Goal: Task Accomplishment & Management: Complete application form

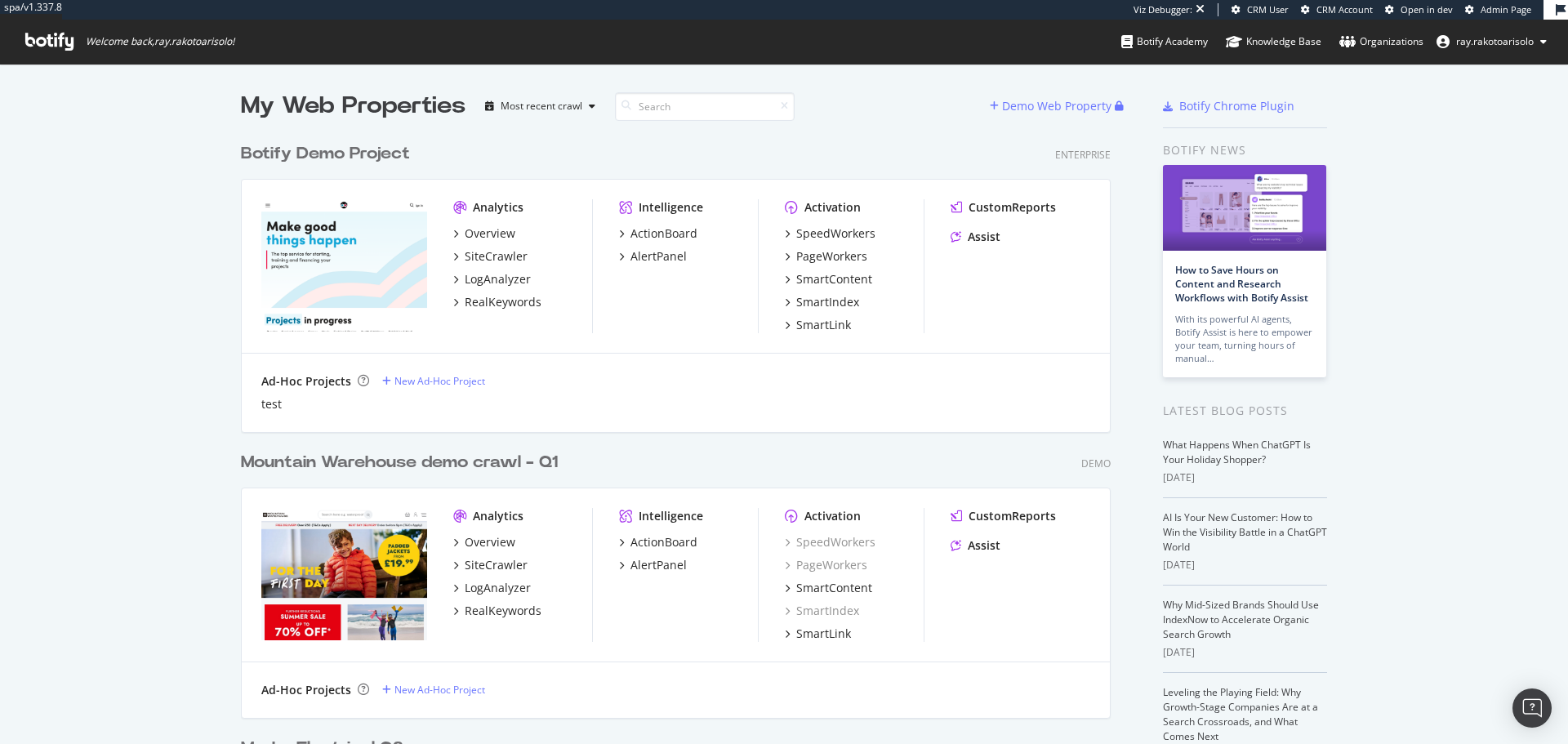
scroll to position [5443, 870]
click at [1048, 101] on div "Demo Web Property" at bounding box center [1056, 106] width 109 height 16
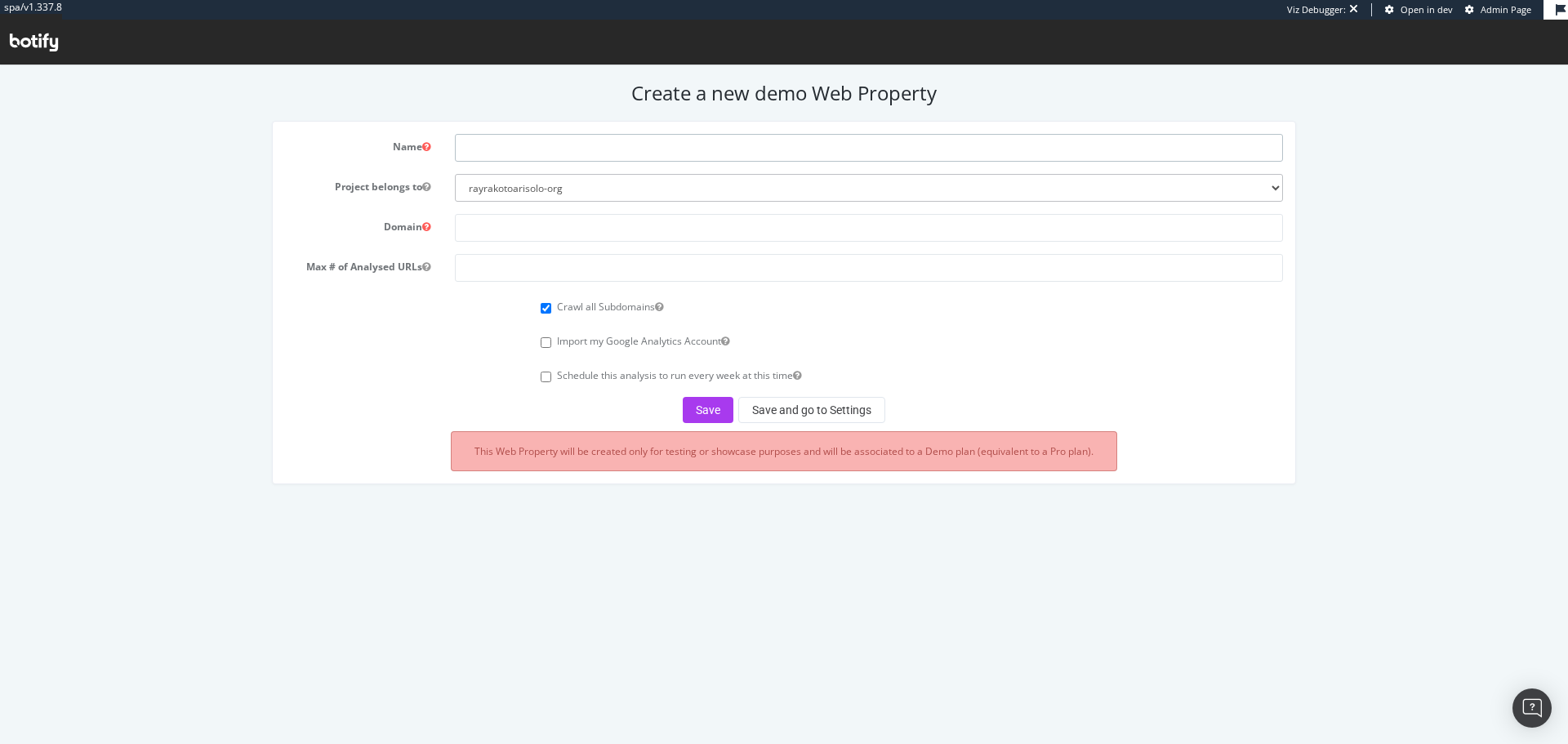
click at [538, 157] on input "text" at bounding box center [869, 147] width 828 height 28
paste input "https://www.joueclub.fr/"
type input "https://www.joueclub.fr/"
click at [521, 221] on input "text" at bounding box center [869, 228] width 828 height 28
paste input "https://www.joueclub.fr/"
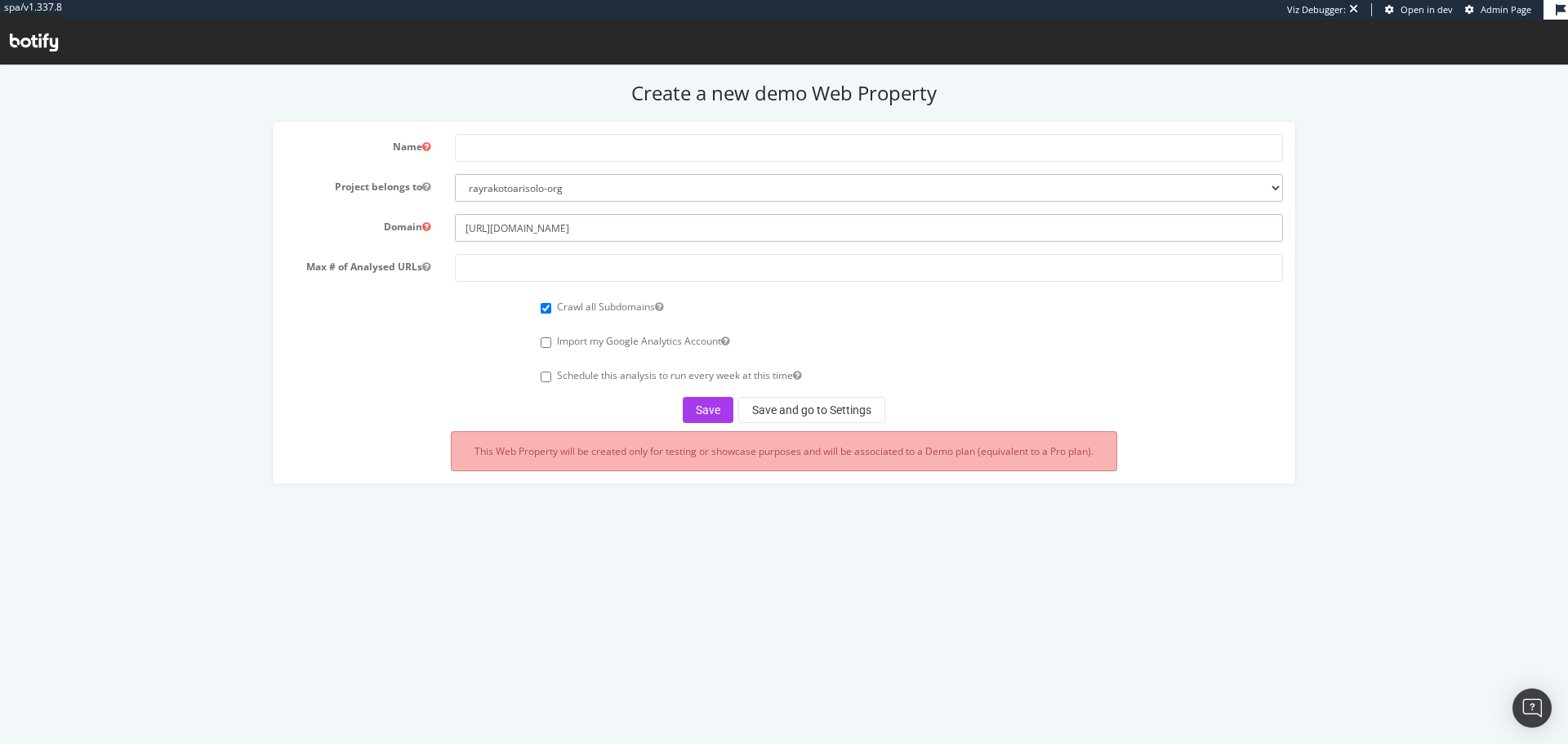
type input "https://www.joueclub.fr/"
click at [585, 146] on input "text" at bounding box center [869, 147] width 828 height 28
click at [496, 149] on input "joue" at bounding box center [869, 147] width 828 height 28
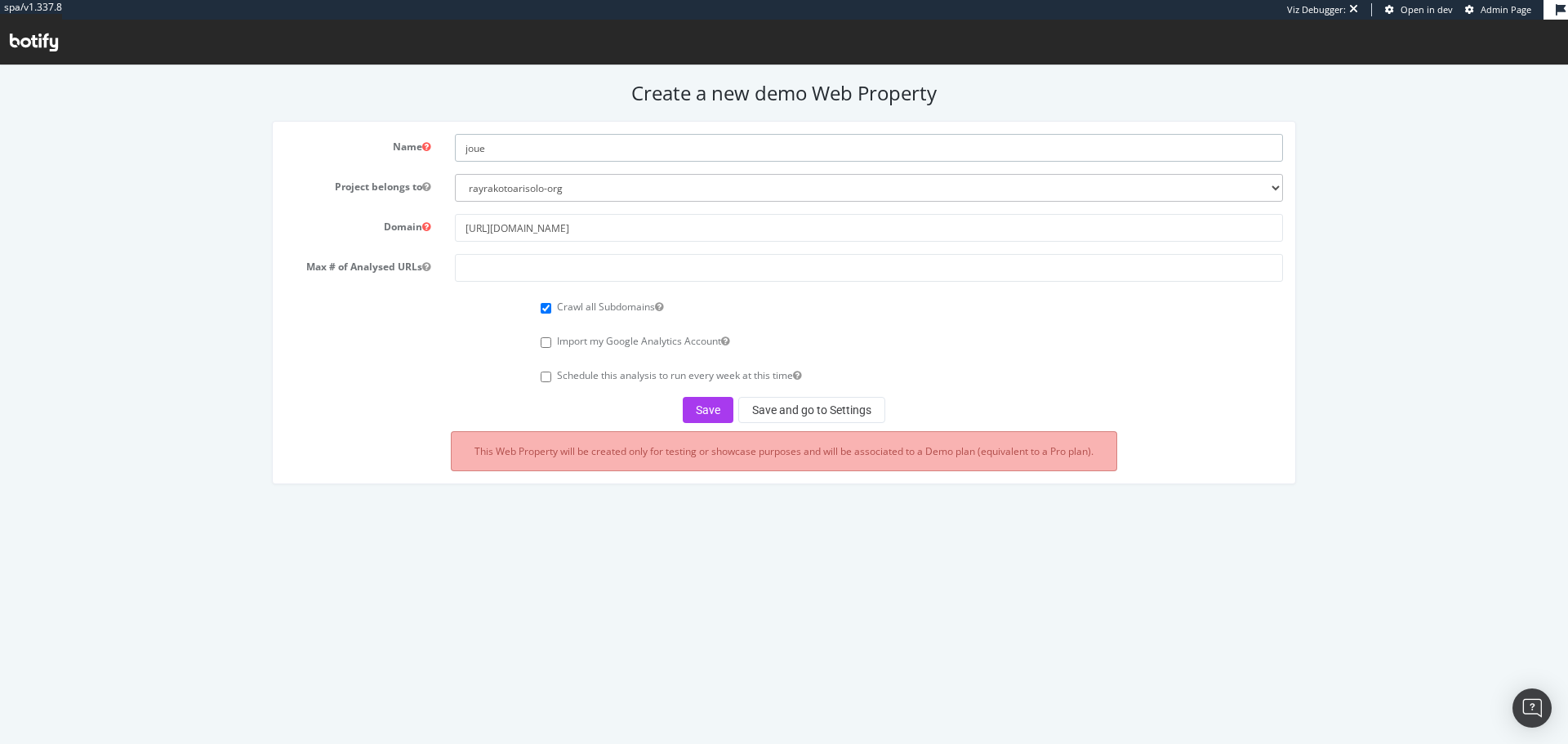
click at [496, 149] on input "joue" at bounding box center [869, 147] width 828 height 28
paste input "JouéClub"
click at [487, 148] on input "JouéClub" at bounding box center [869, 147] width 828 height 28
click at [559, 151] on input "Joué Club" at bounding box center [869, 147] width 828 height 28
type input "Joué Club Q3 2025"
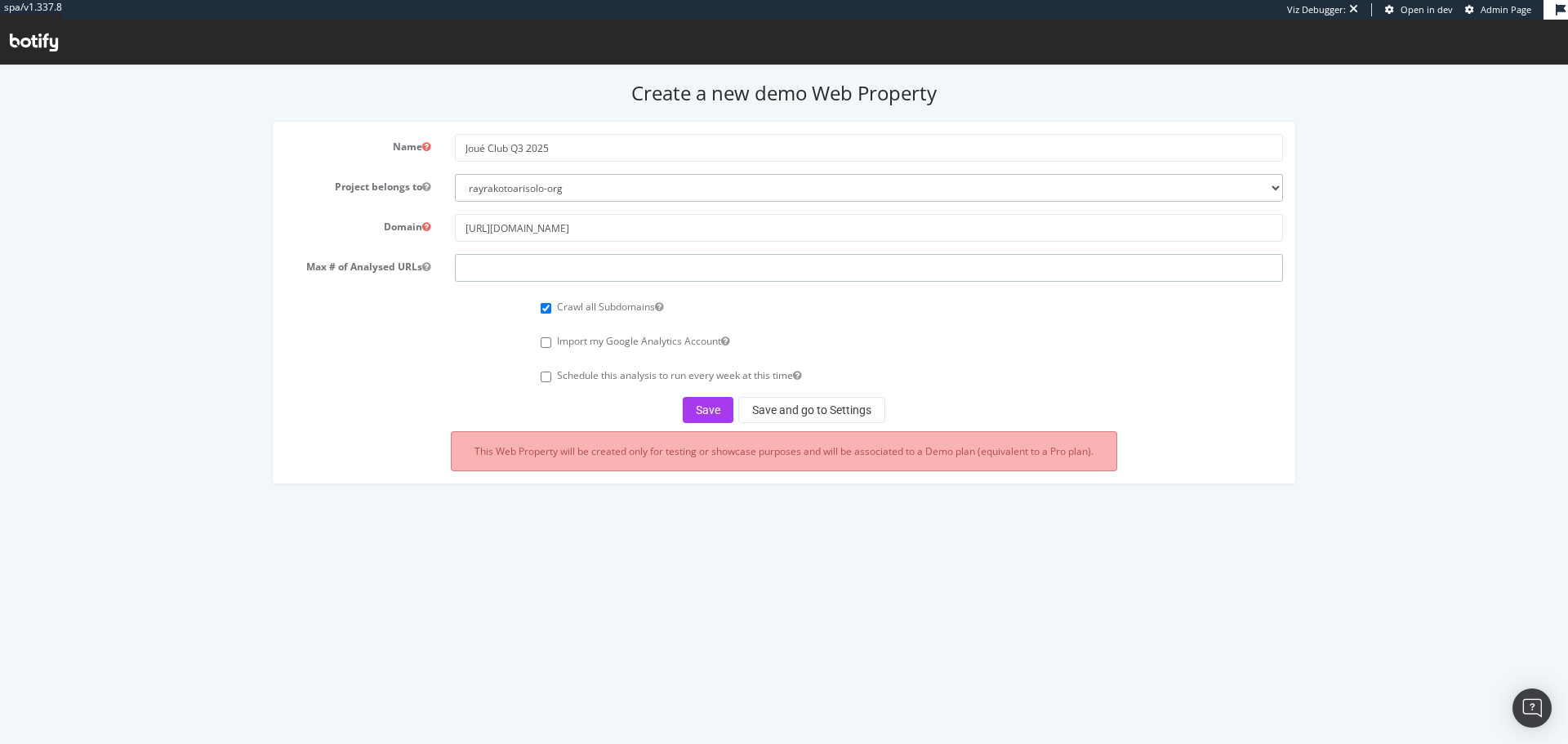
click at [492, 271] on input "number" at bounding box center [869, 268] width 828 height 28
type input "100000"
click at [716, 411] on button "Save" at bounding box center [708, 410] width 51 height 26
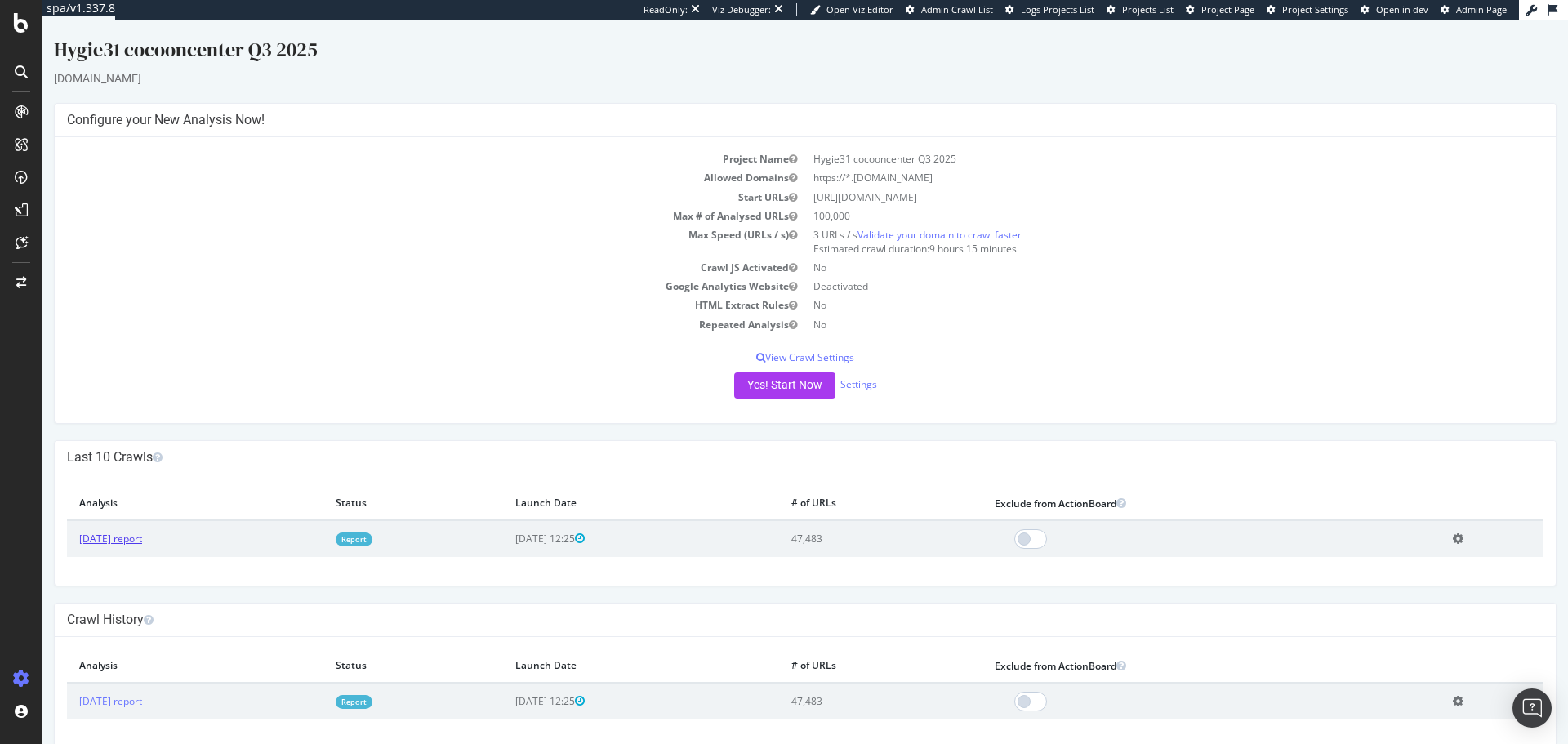
click at [142, 538] on link "[DATE] report" at bounding box center [111, 538] width 63 height 14
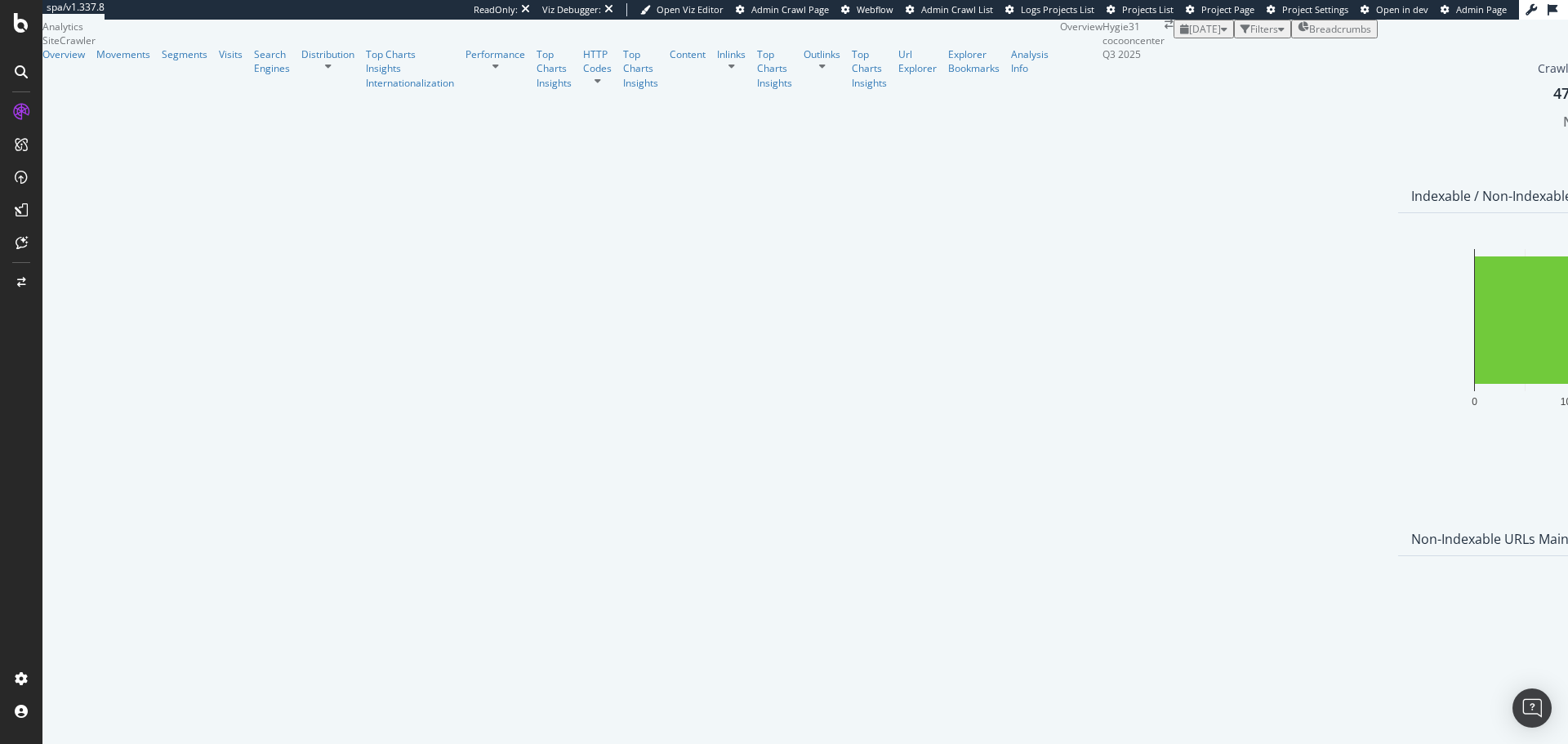
scroll to position [786, 0]
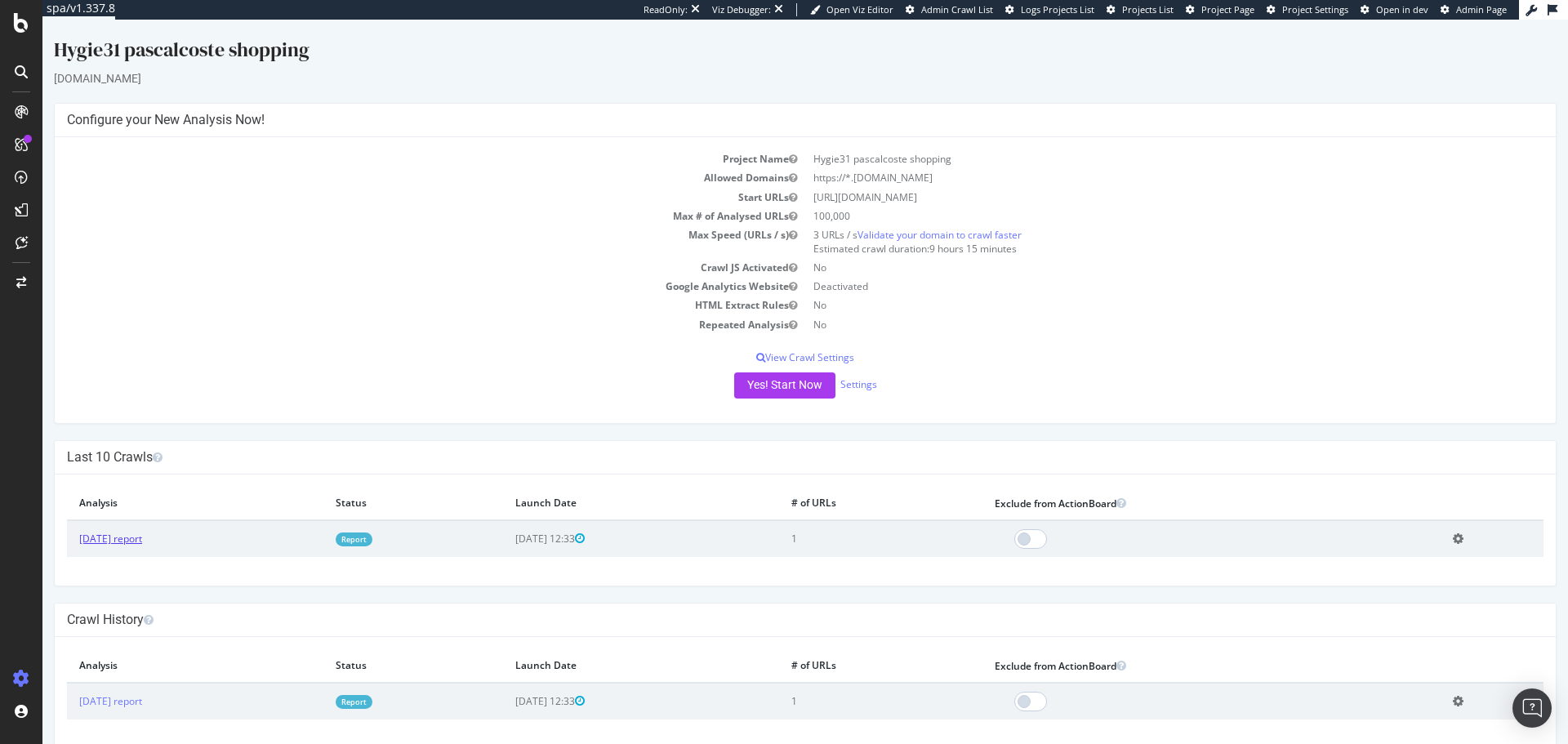
click at [142, 539] on link "[DATE] report" at bounding box center [111, 538] width 63 height 14
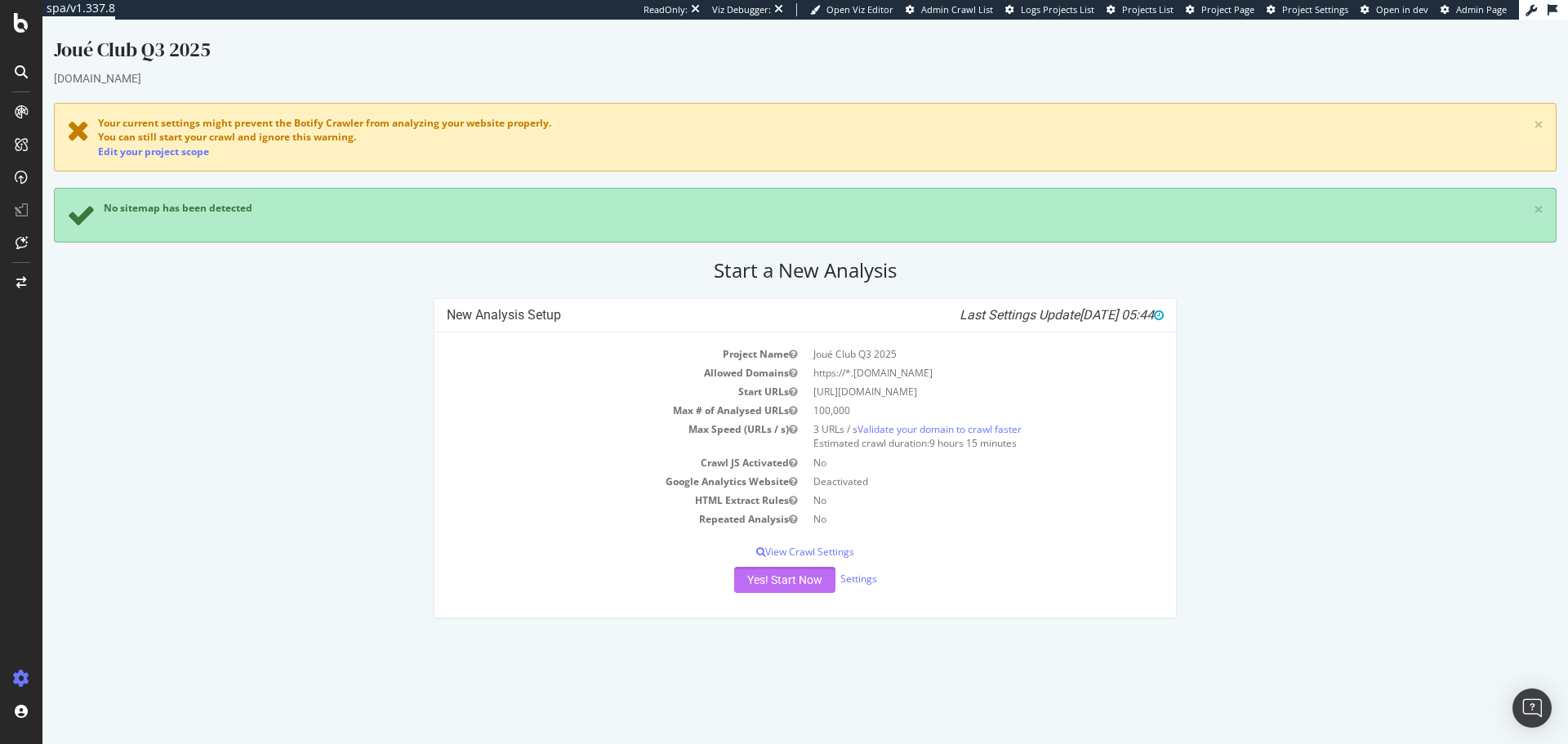
click at [775, 587] on button "Yes! Start Now" at bounding box center [784, 579] width 101 height 26
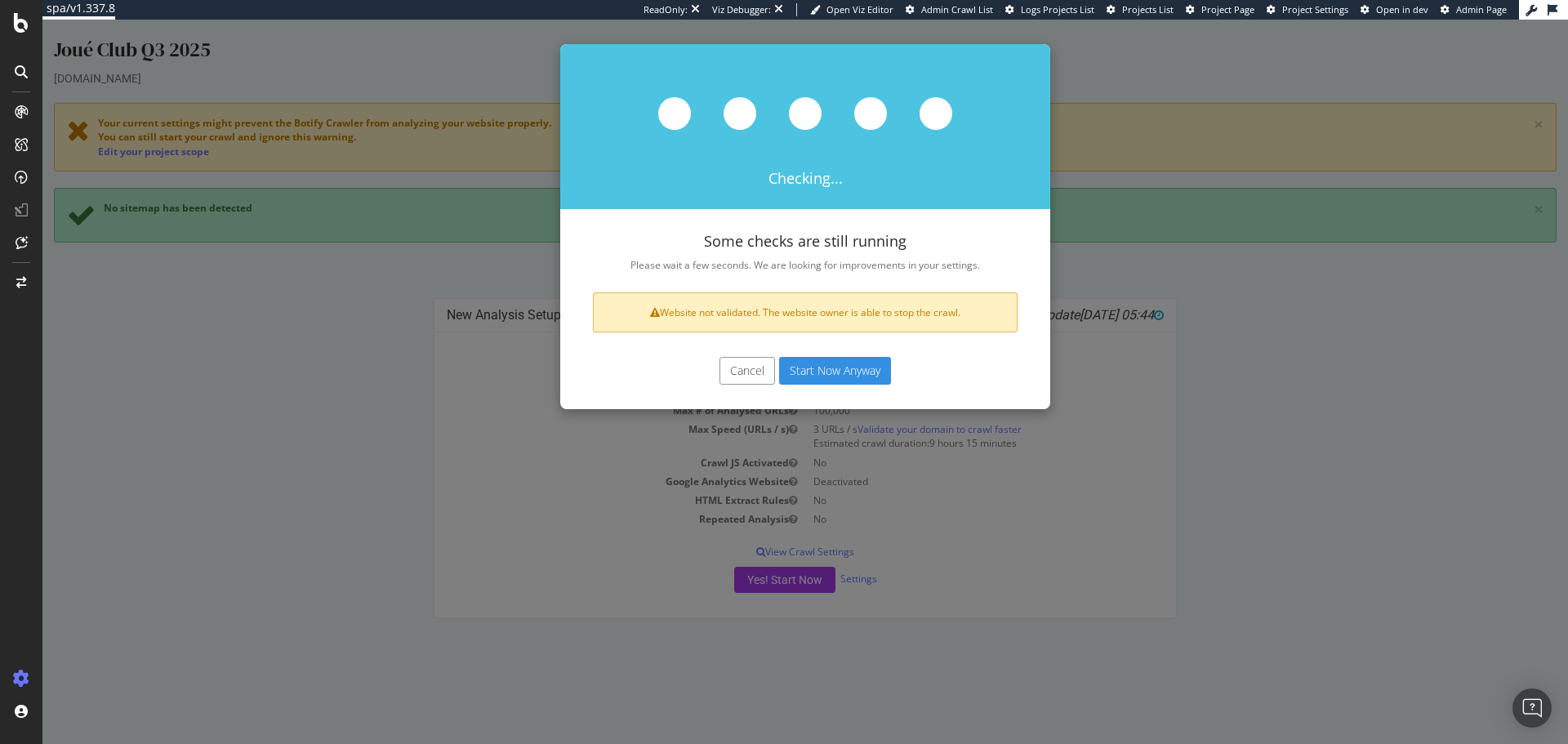
click at [845, 368] on button "Start Now Anyway" at bounding box center [835, 371] width 112 height 28
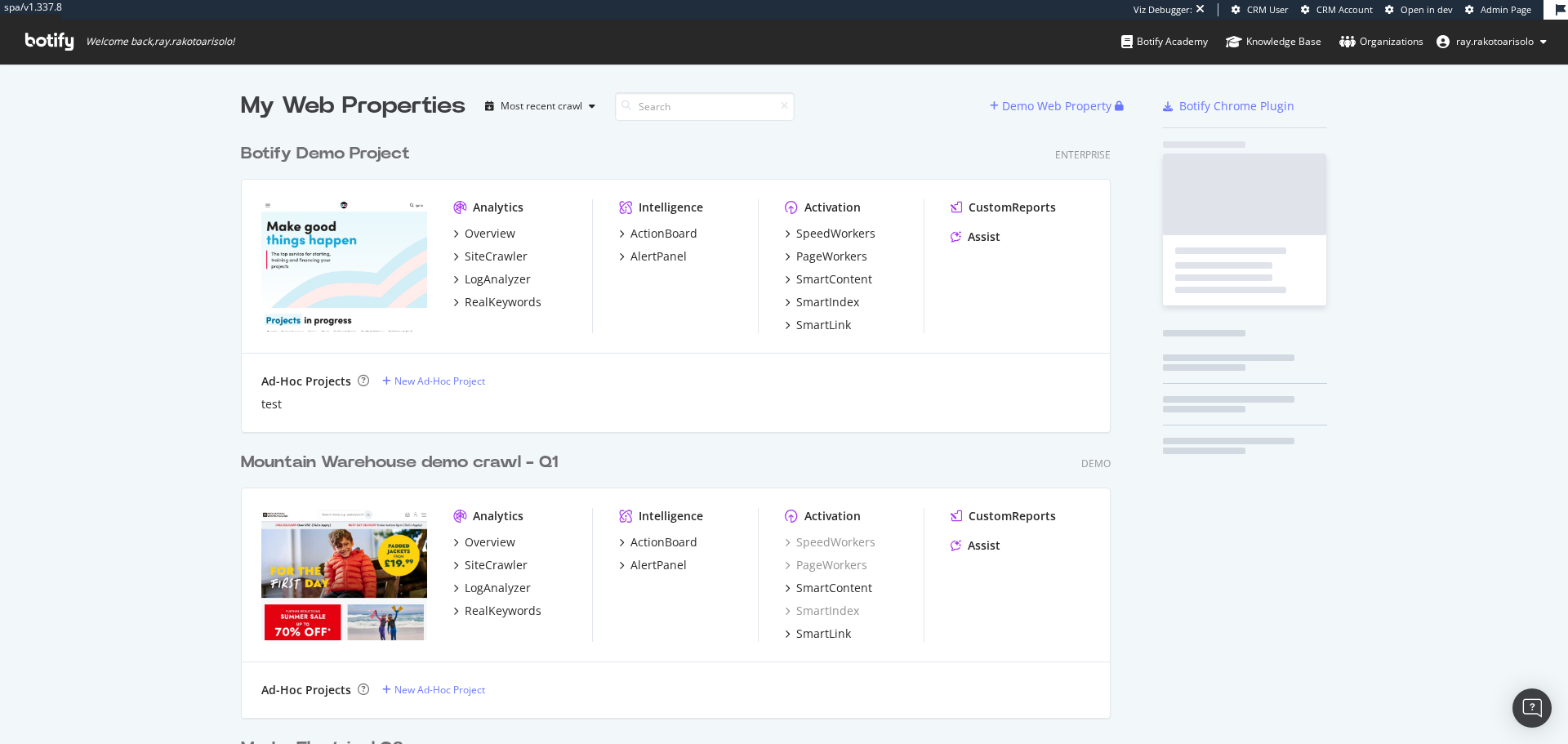
scroll to position [5443, 870]
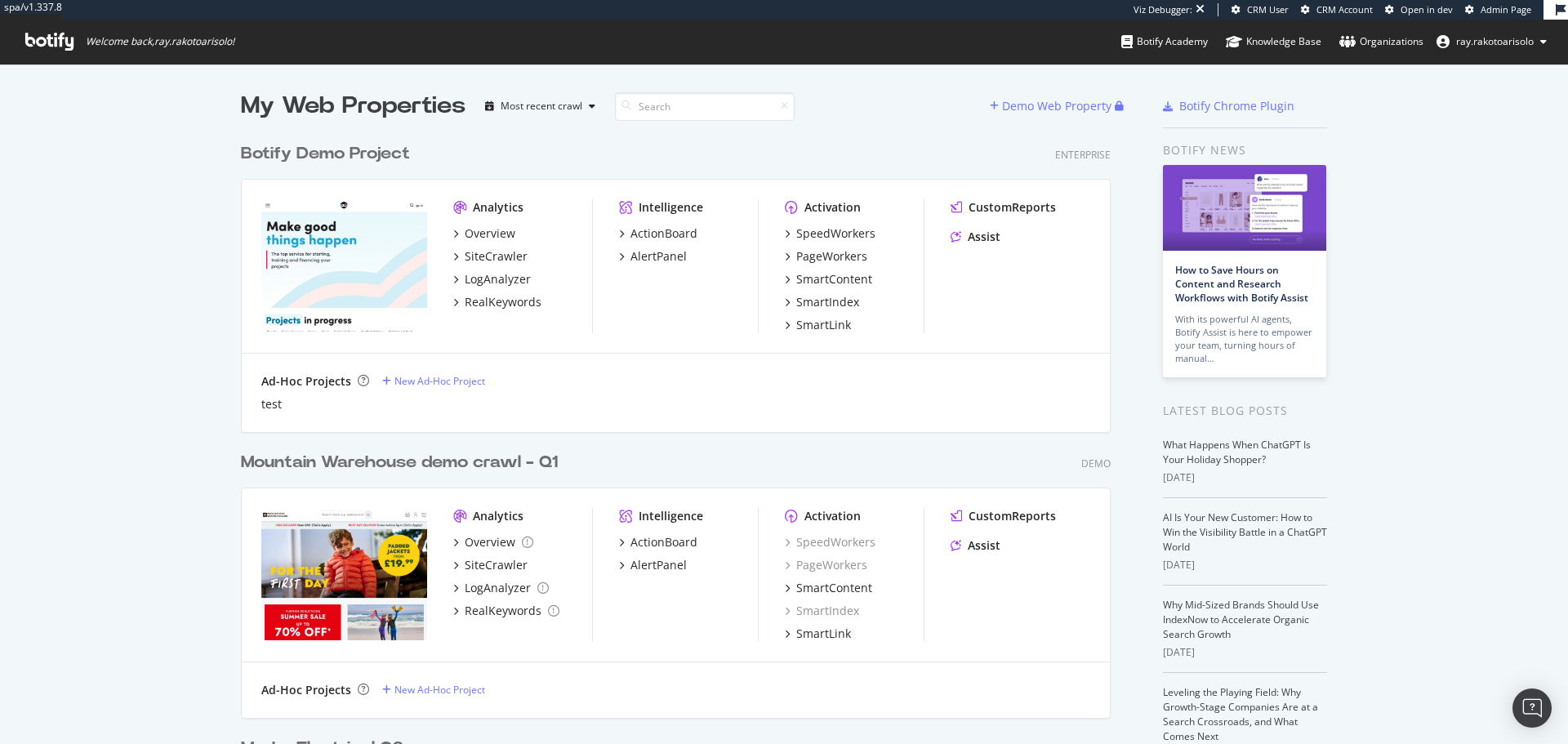
click at [55, 51] on span "Welcome back, ray.rakotoarisolo !" at bounding box center [130, 42] width 235 height 44
click at [72, 38] on icon at bounding box center [49, 42] width 48 height 18
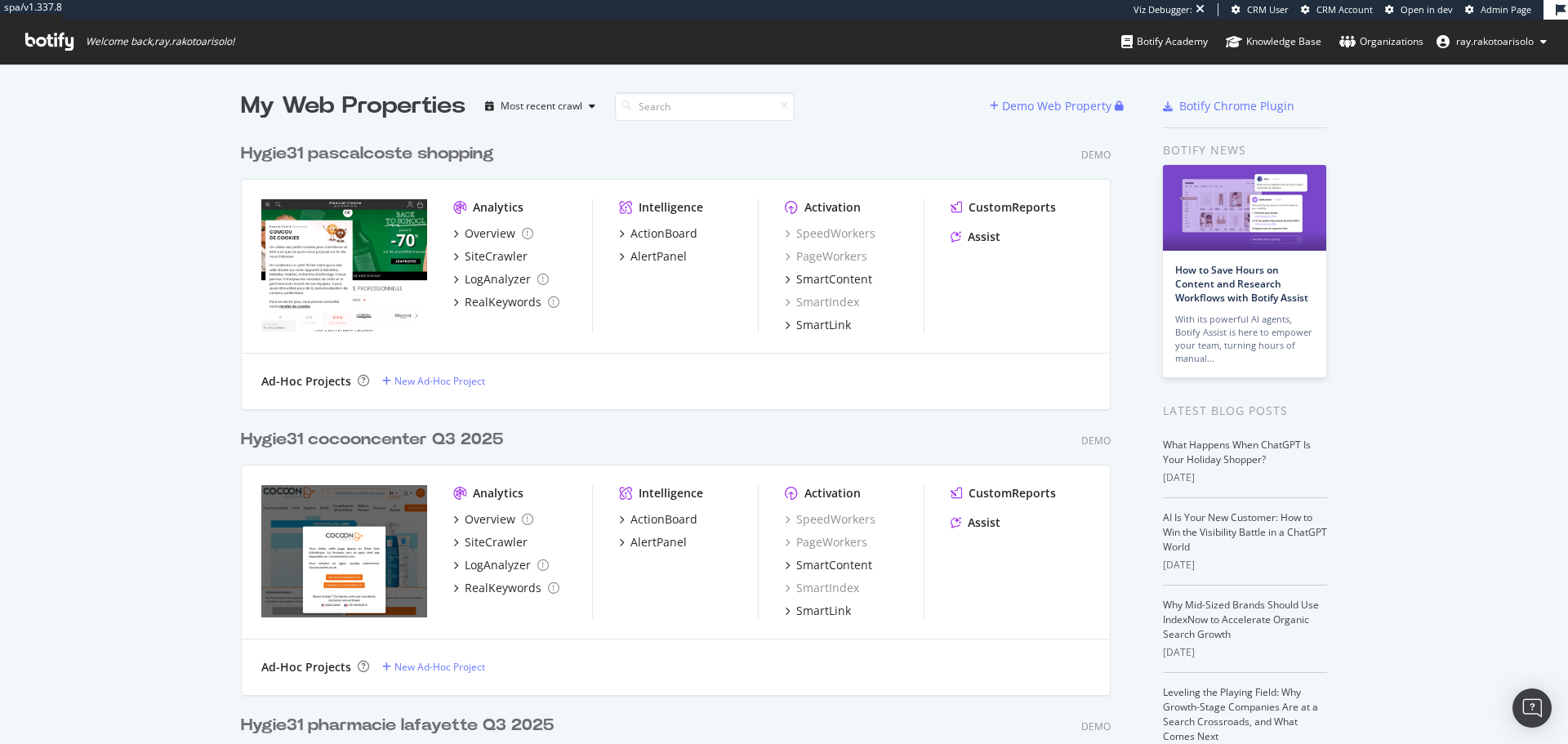
scroll to position [8337, 870]
click at [399, 159] on div "Hygie31 pascalcoste shopping" at bounding box center [368, 154] width 253 height 24
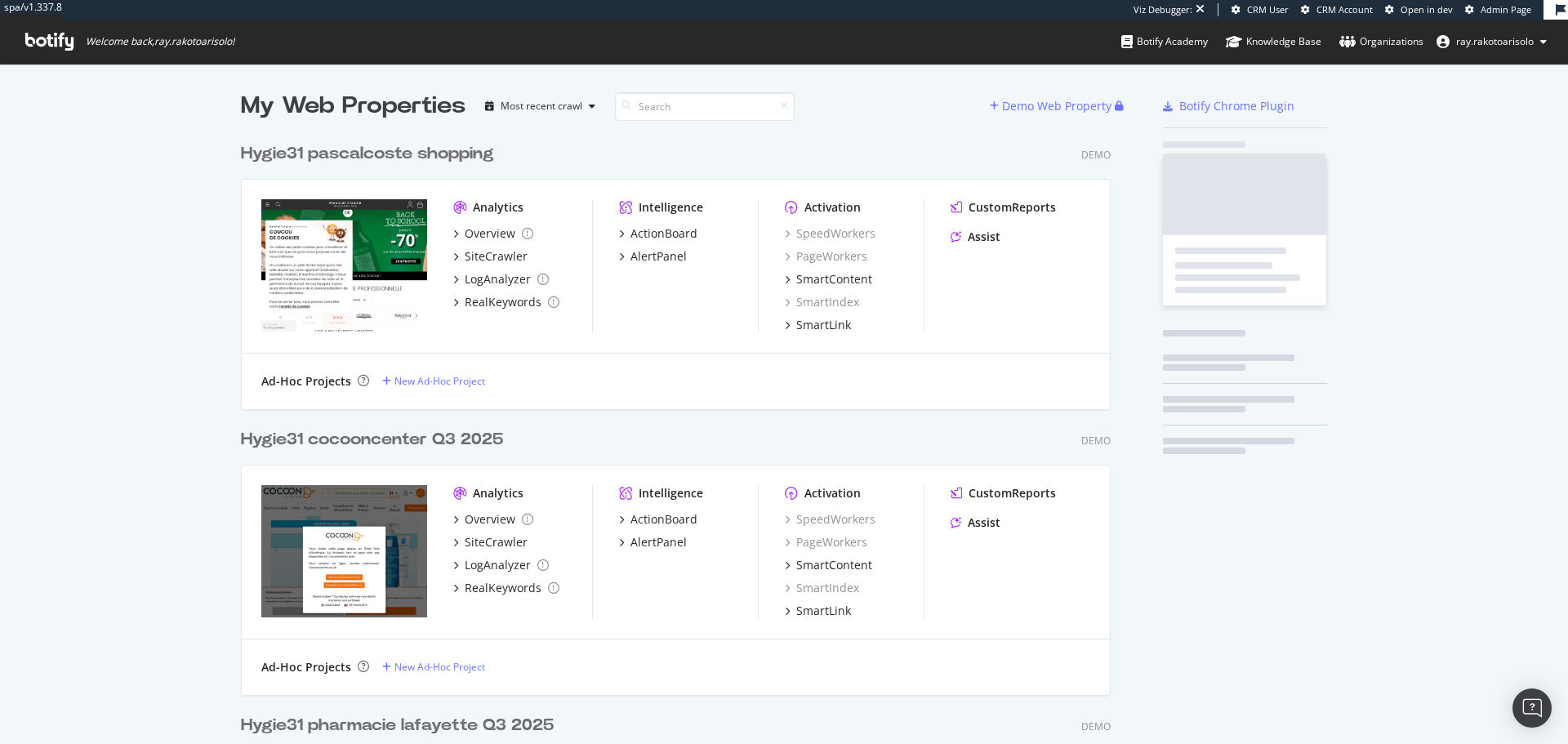
scroll to position [732, 1544]
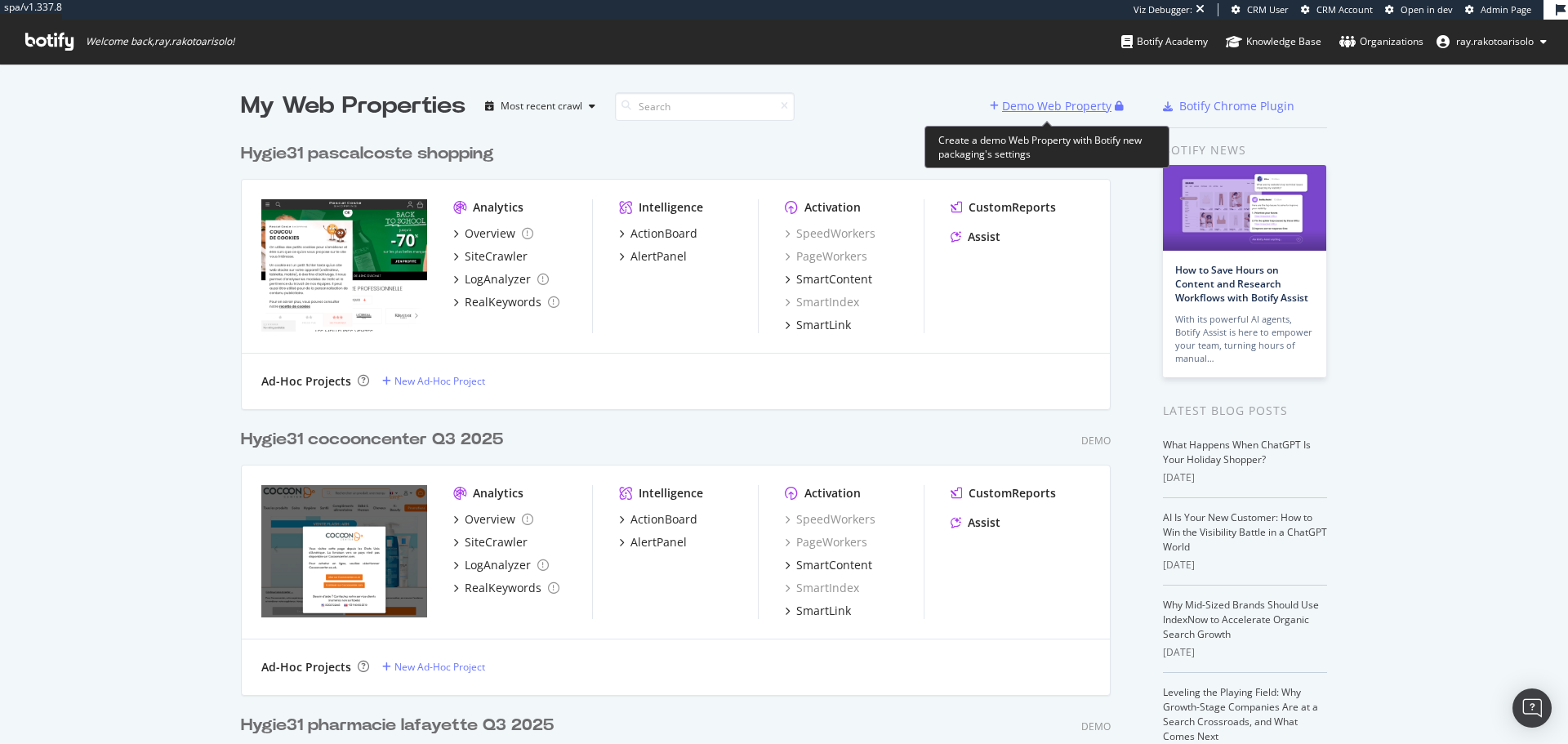
click at [1076, 102] on div "Demo Web Property" at bounding box center [1056, 106] width 109 height 16
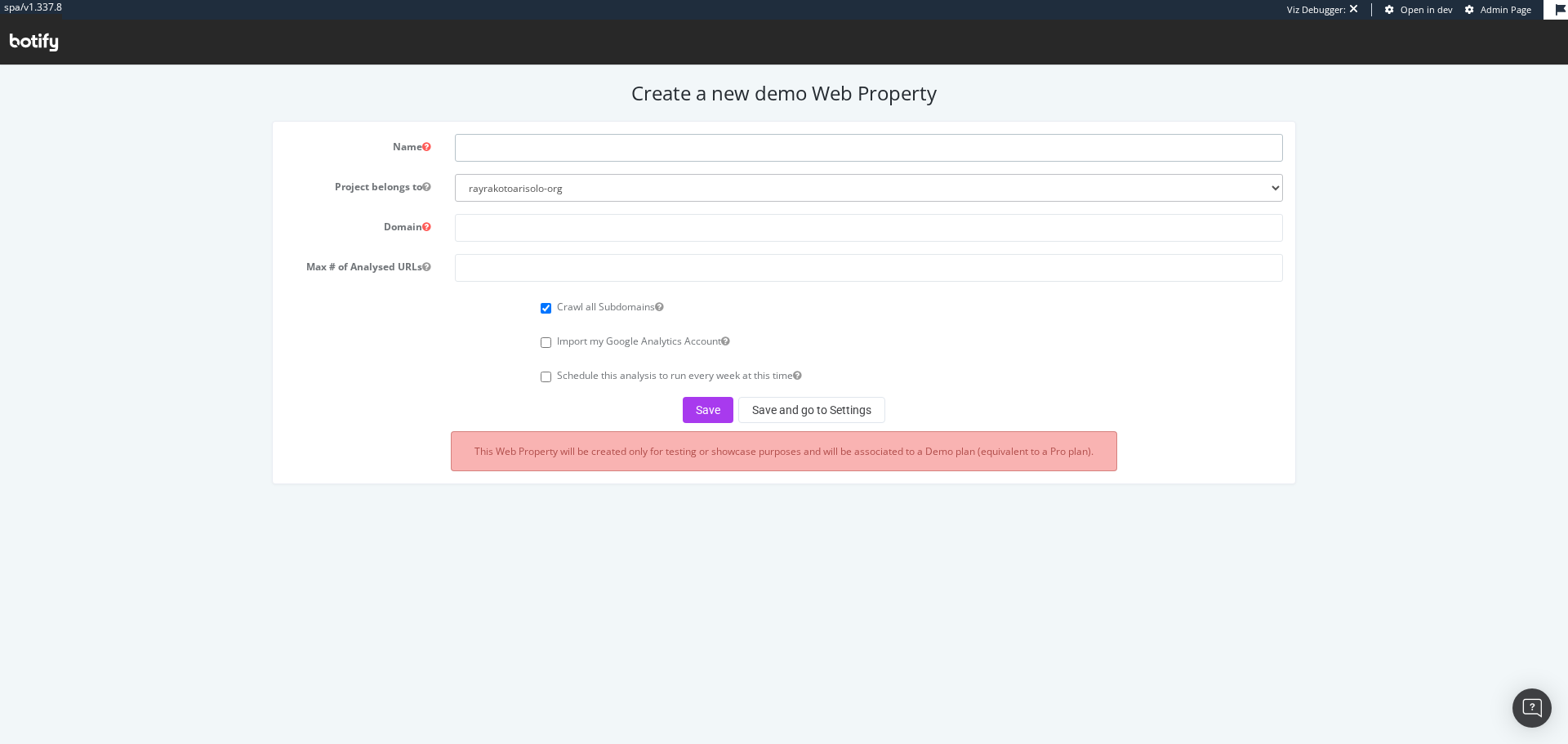
click at [540, 152] on input "text" at bounding box center [869, 147] width 828 height 28
paste input "La Grande Récré"
type input "La Grande Récré Q3 2025"
click at [556, 220] on input "text" at bounding box center [869, 228] width 828 height 28
paste input "https://www.lagranderecre.fr/"
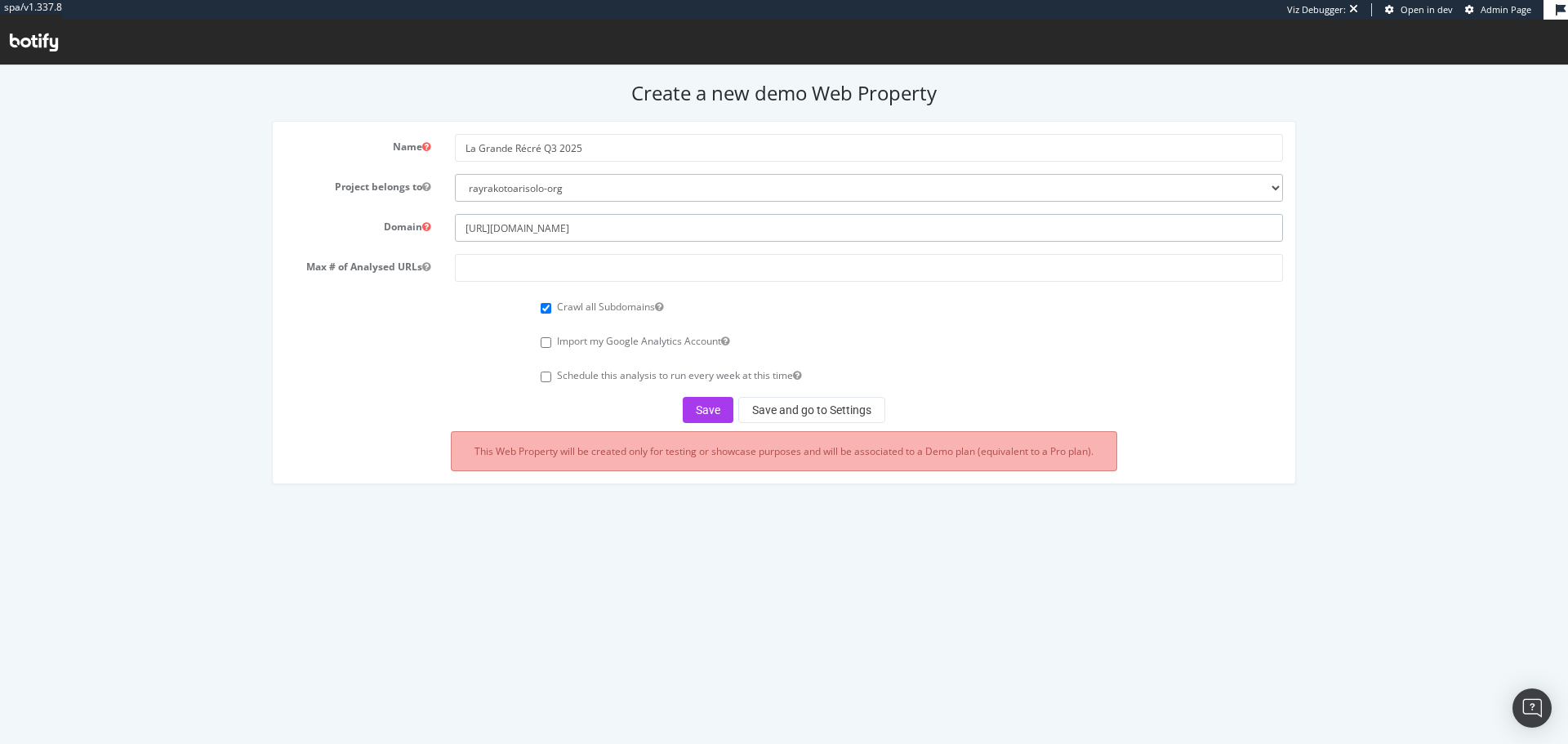
type input "https://www.lagranderecre.fr/"
click at [618, 262] on input "number" at bounding box center [869, 268] width 828 height 28
type input "100000"
click at [709, 403] on button "Save" at bounding box center [708, 410] width 51 height 26
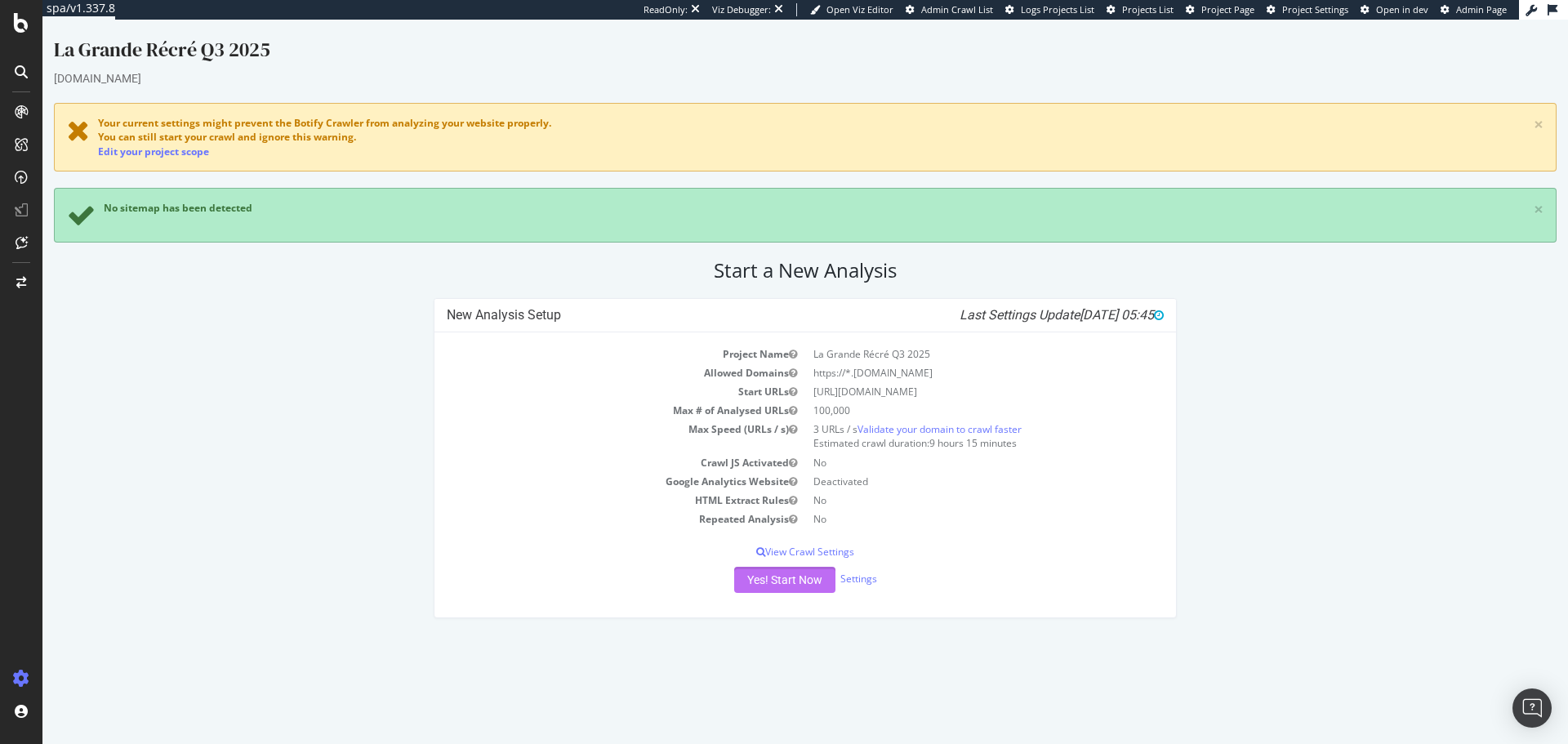
click at [770, 586] on button "Yes! Start Now" at bounding box center [784, 579] width 101 height 26
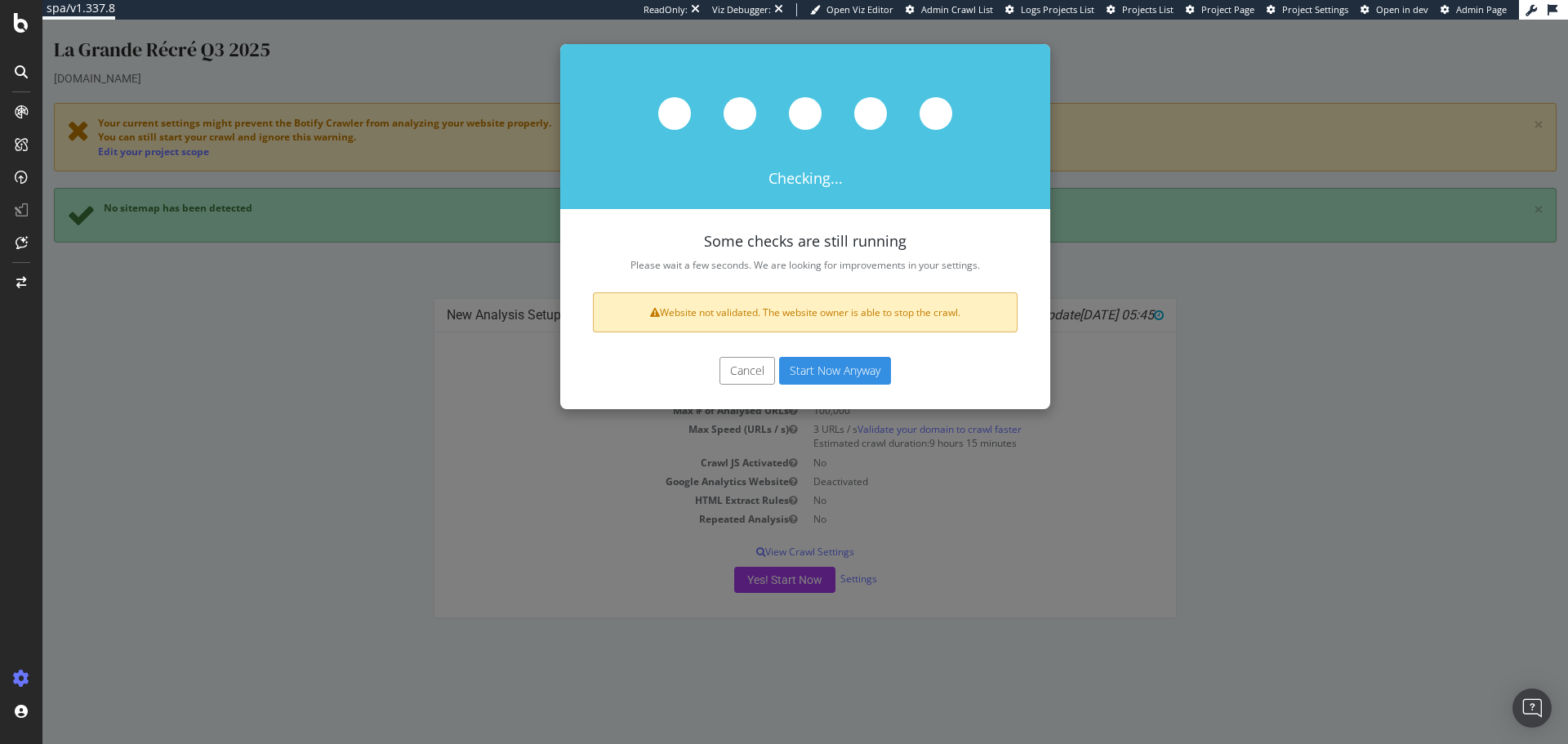
click at [845, 370] on button "Start Now Anyway" at bounding box center [835, 371] width 112 height 28
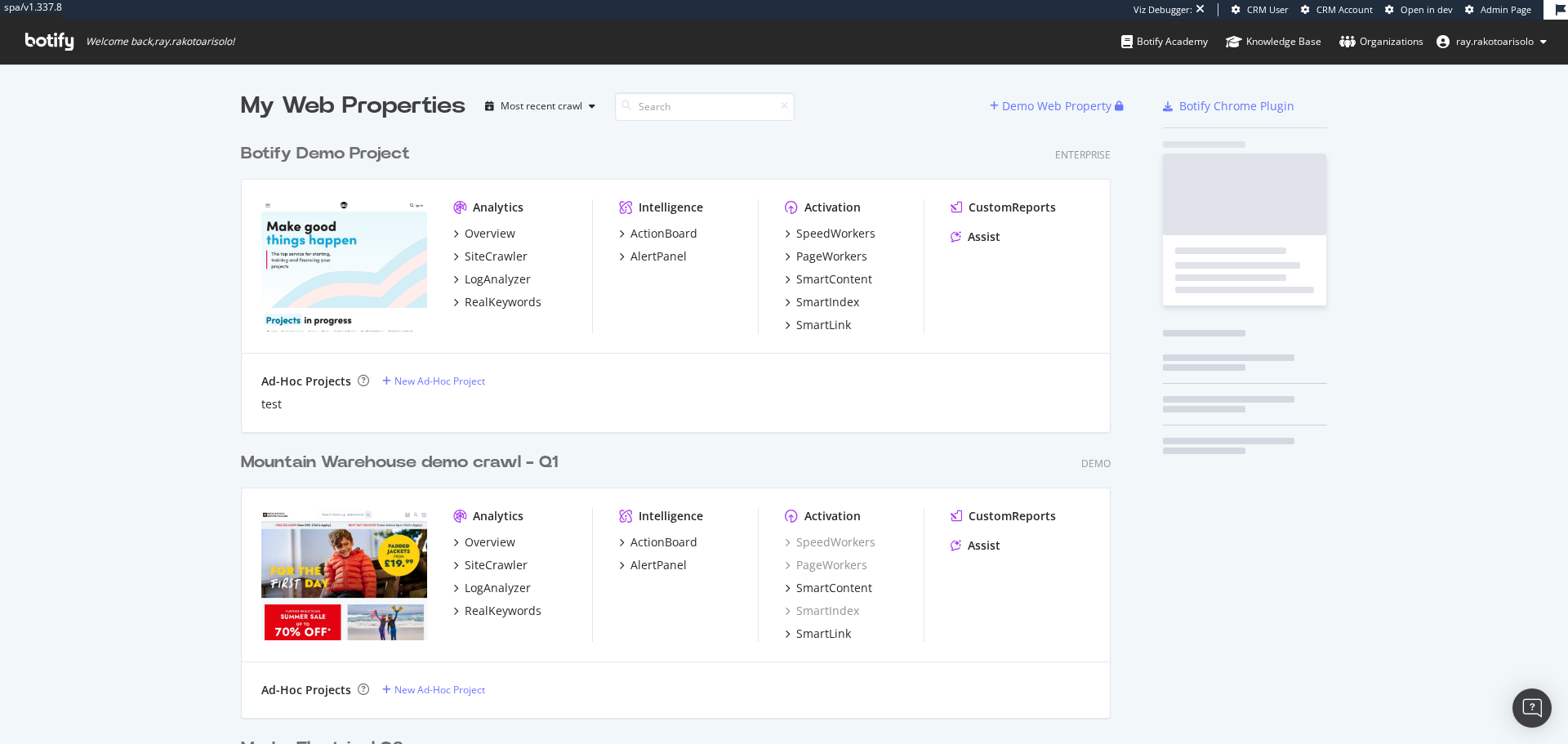
scroll to position [5443, 870]
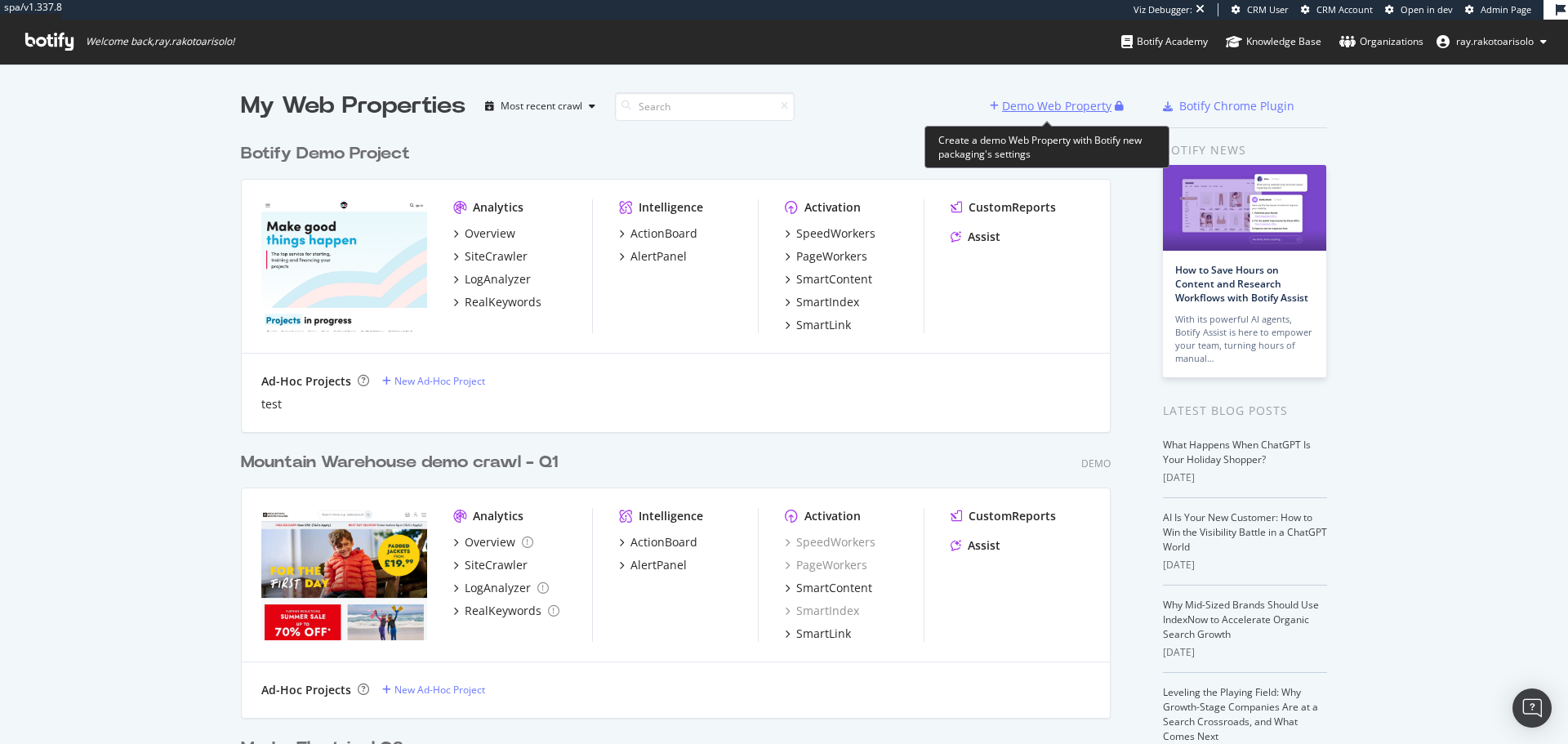
click at [1033, 110] on div "Demo Web Property" at bounding box center [1056, 106] width 109 height 16
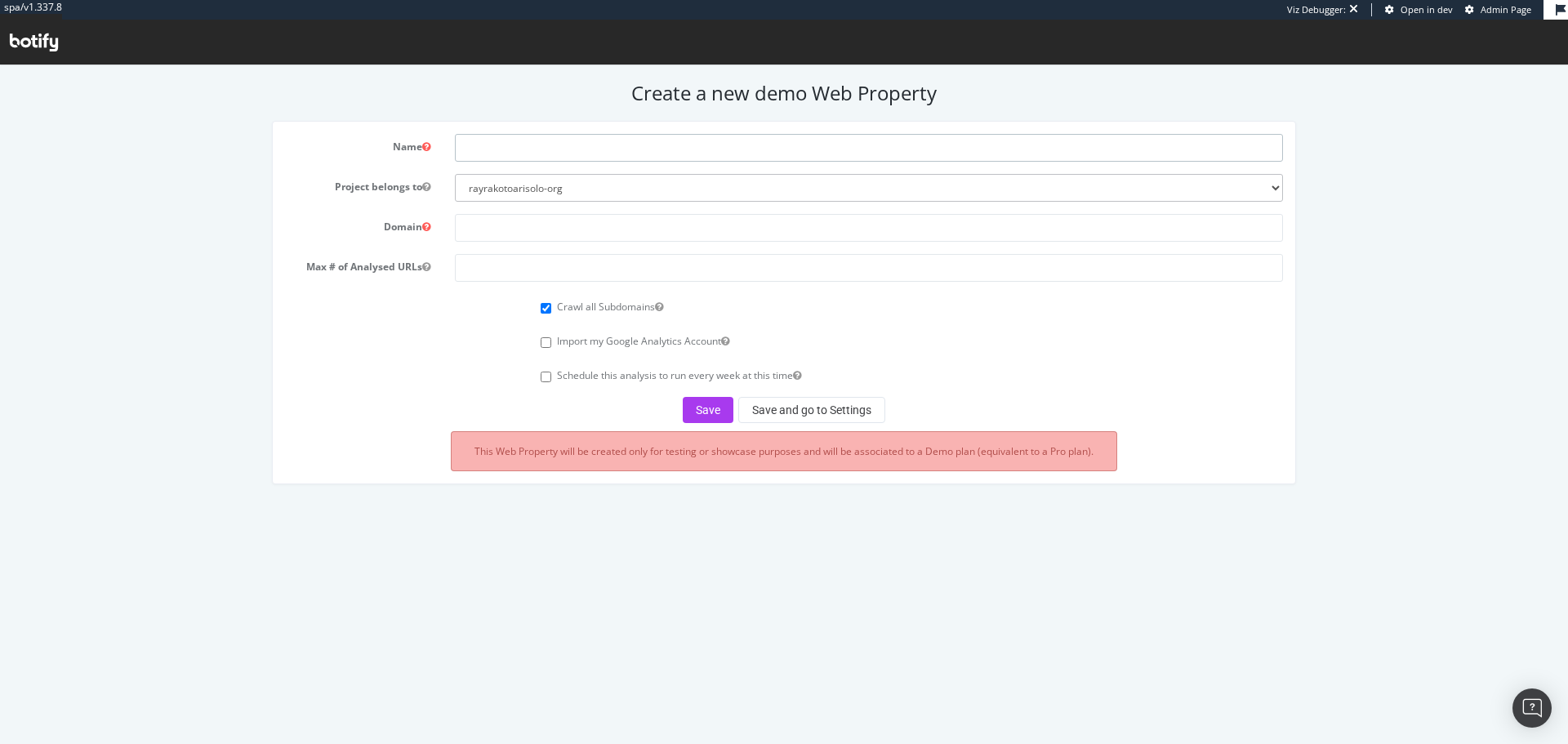
click at [538, 156] on input "text" at bounding box center [869, 147] width 828 height 28
paste input "Havaianas EMEA"
type input "Havaianas EMEA"
click at [517, 231] on input "text" at bounding box center [869, 228] width 828 height 28
click at [547, 229] on input "text" at bounding box center [869, 228] width 828 height 28
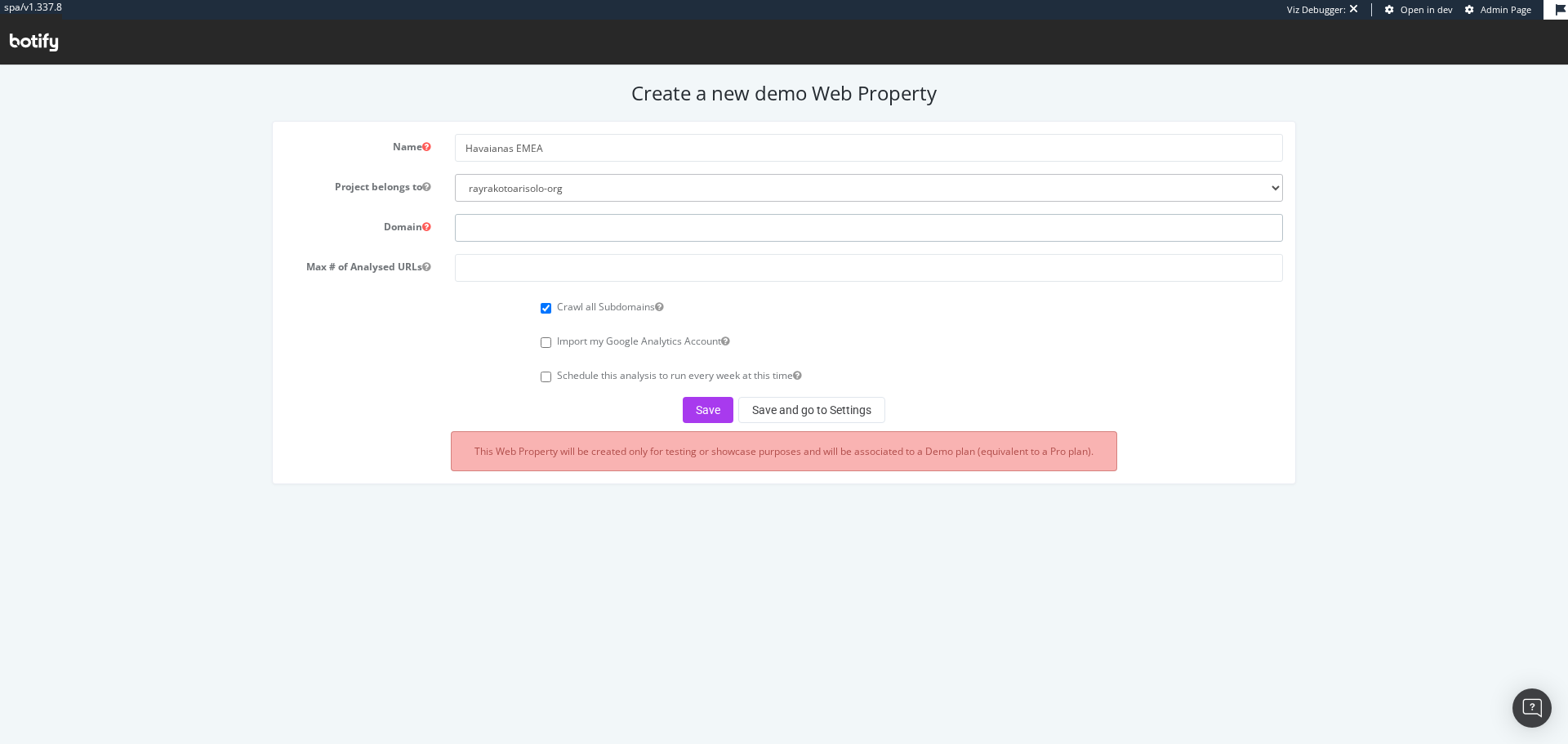
paste input "[URL][DOMAIN_NAME]"
type input "[URL][DOMAIN_NAME]"
click at [516, 261] on input "number" at bounding box center [869, 268] width 828 height 28
click at [512, 271] on input "number" at bounding box center [869, 268] width 828 height 28
type input "100000"
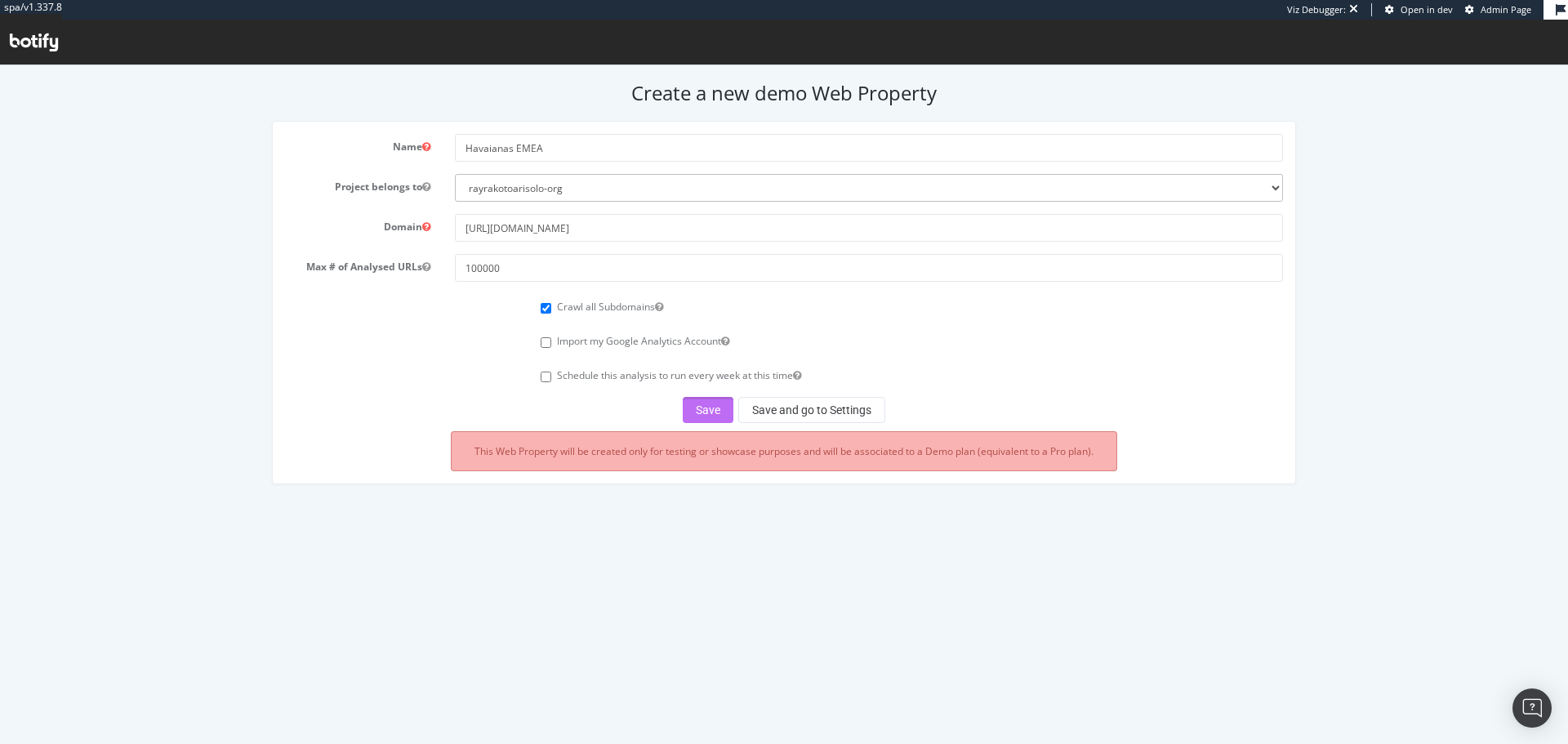
click at [700, 411] on button "Save" at bounding box center [708, 410] width 51 height 26
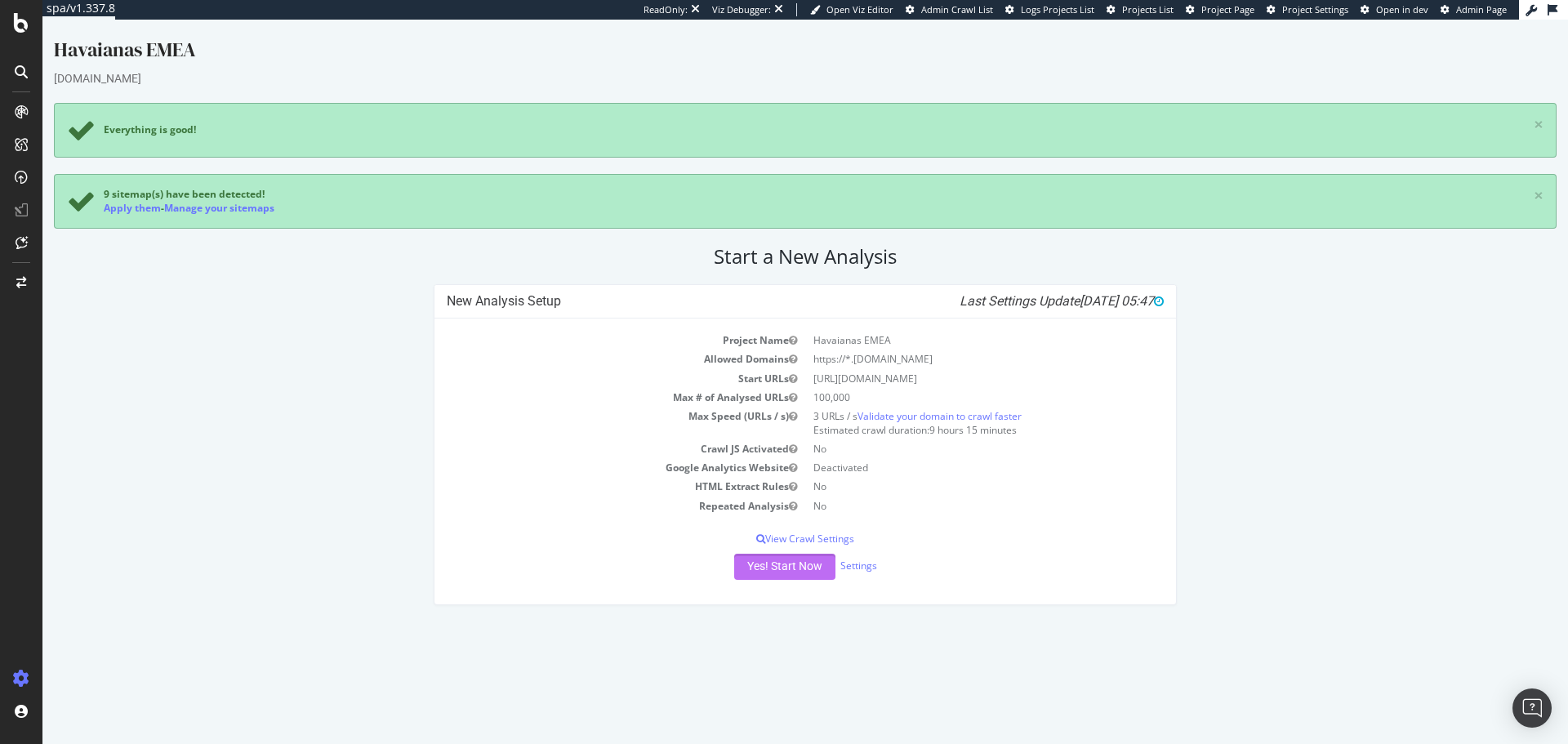
click at [754, 570] on button "Yes! Start Now" at bounding box center [784, 567] width 101 height 26
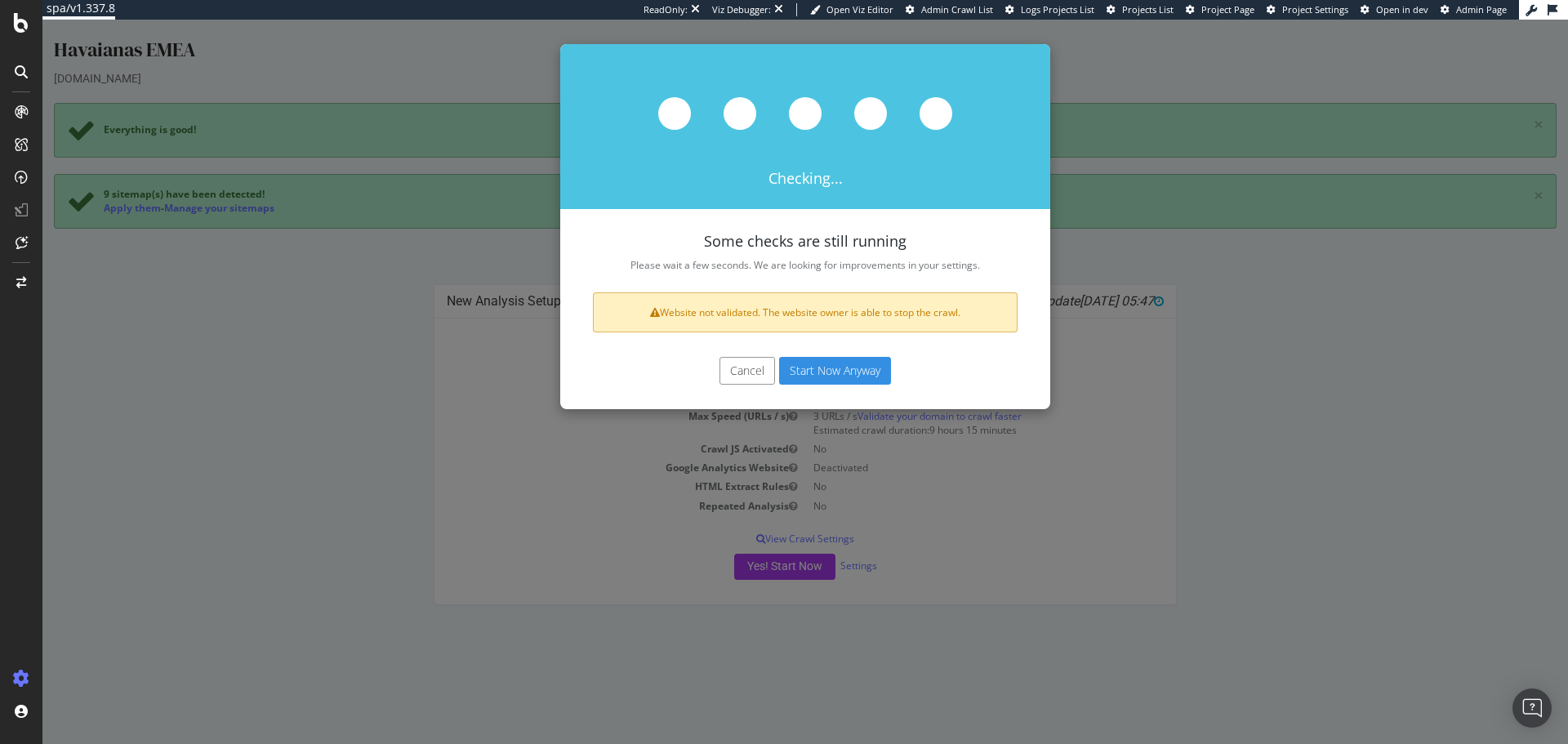
click at [836, 372] on button "Start Now Anyway" at bounding box center [835, 371] width 112 height 28
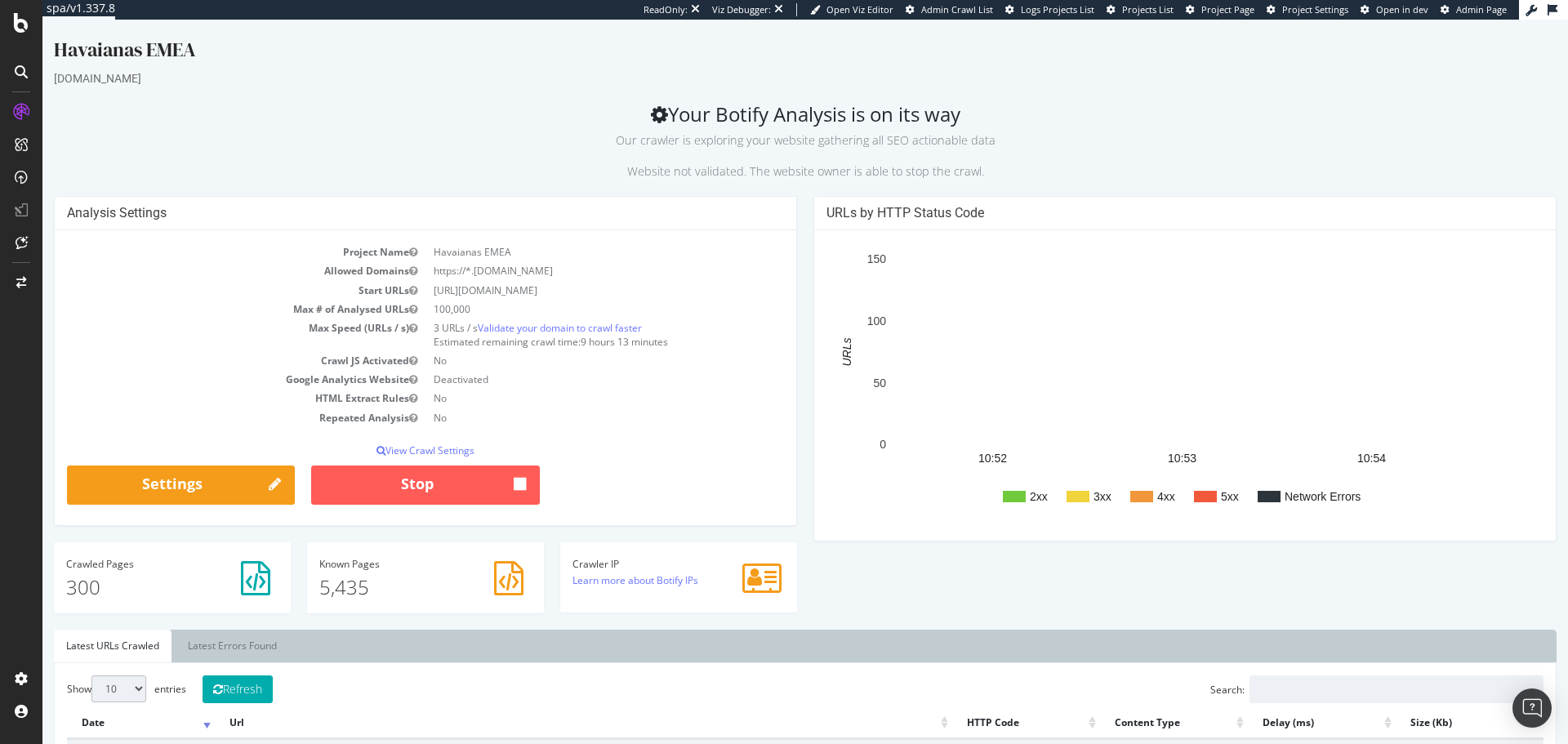
scroll to position [152, 0]
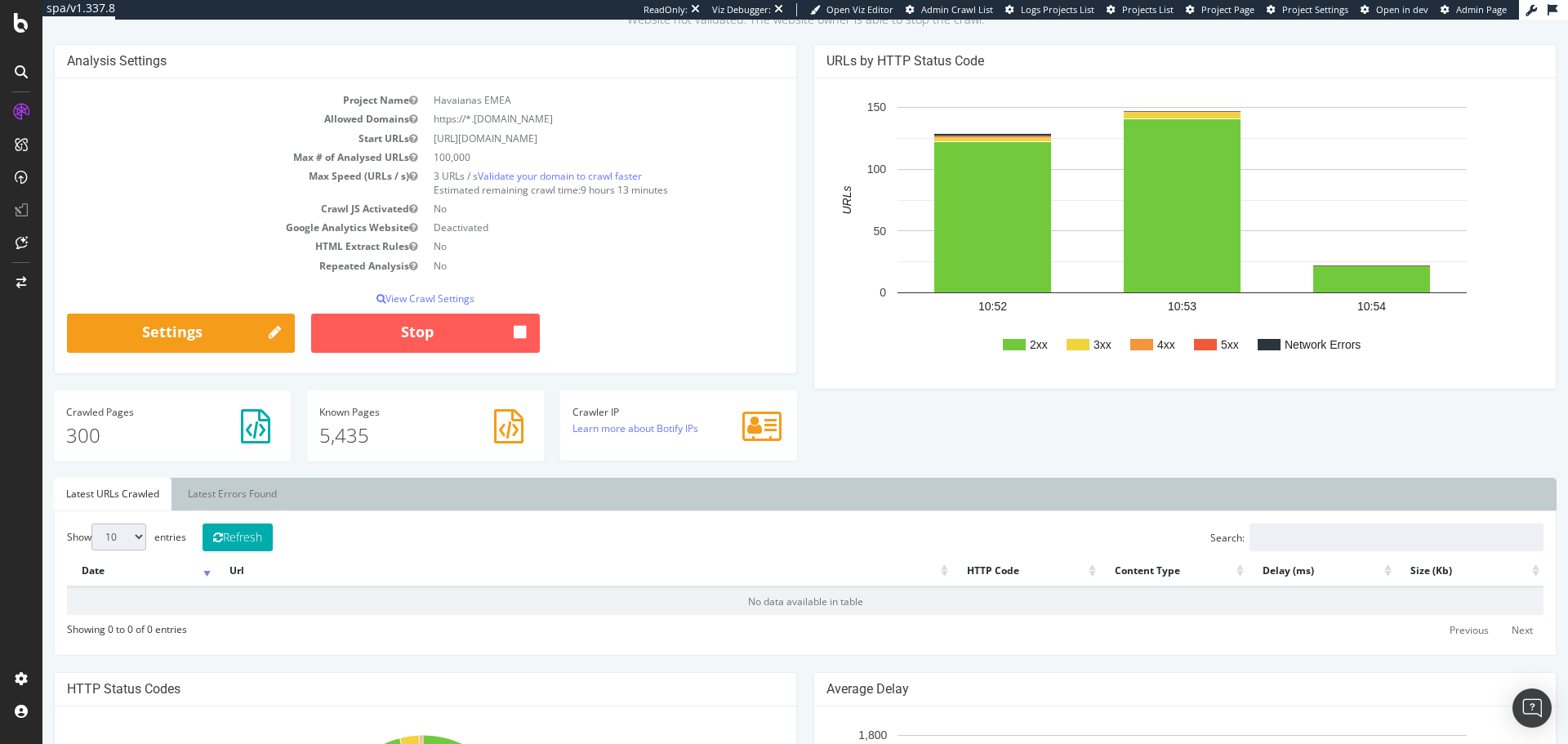
drag, startPoint x: 1081, startPoint y: 293, endPoint x: 1105, endPoint y: 252, distance: 47.5
click at [1105, 252] on rect "A chart." at bounding box center [1182, 200] width 569 height 186
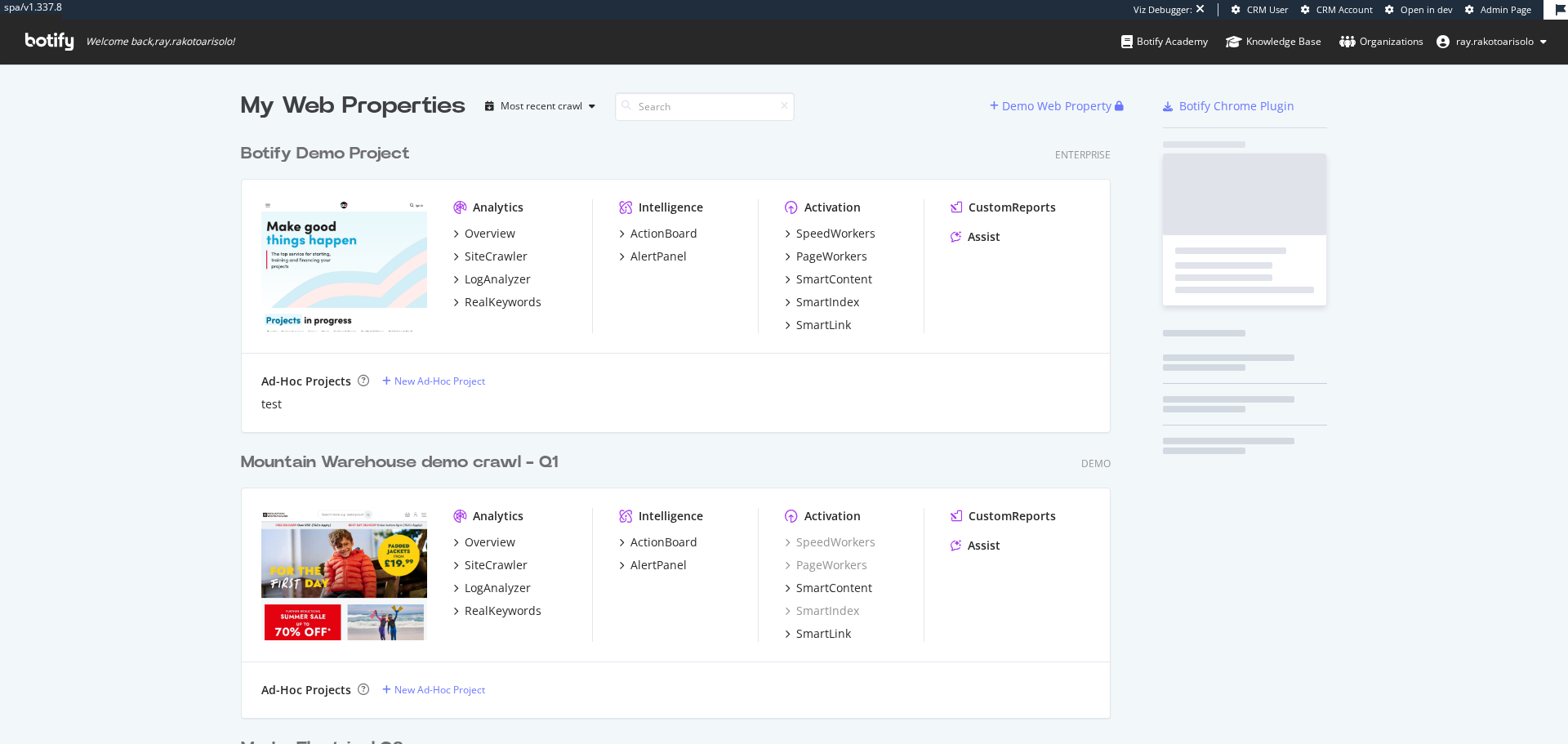
scroll to position [5443, 870]
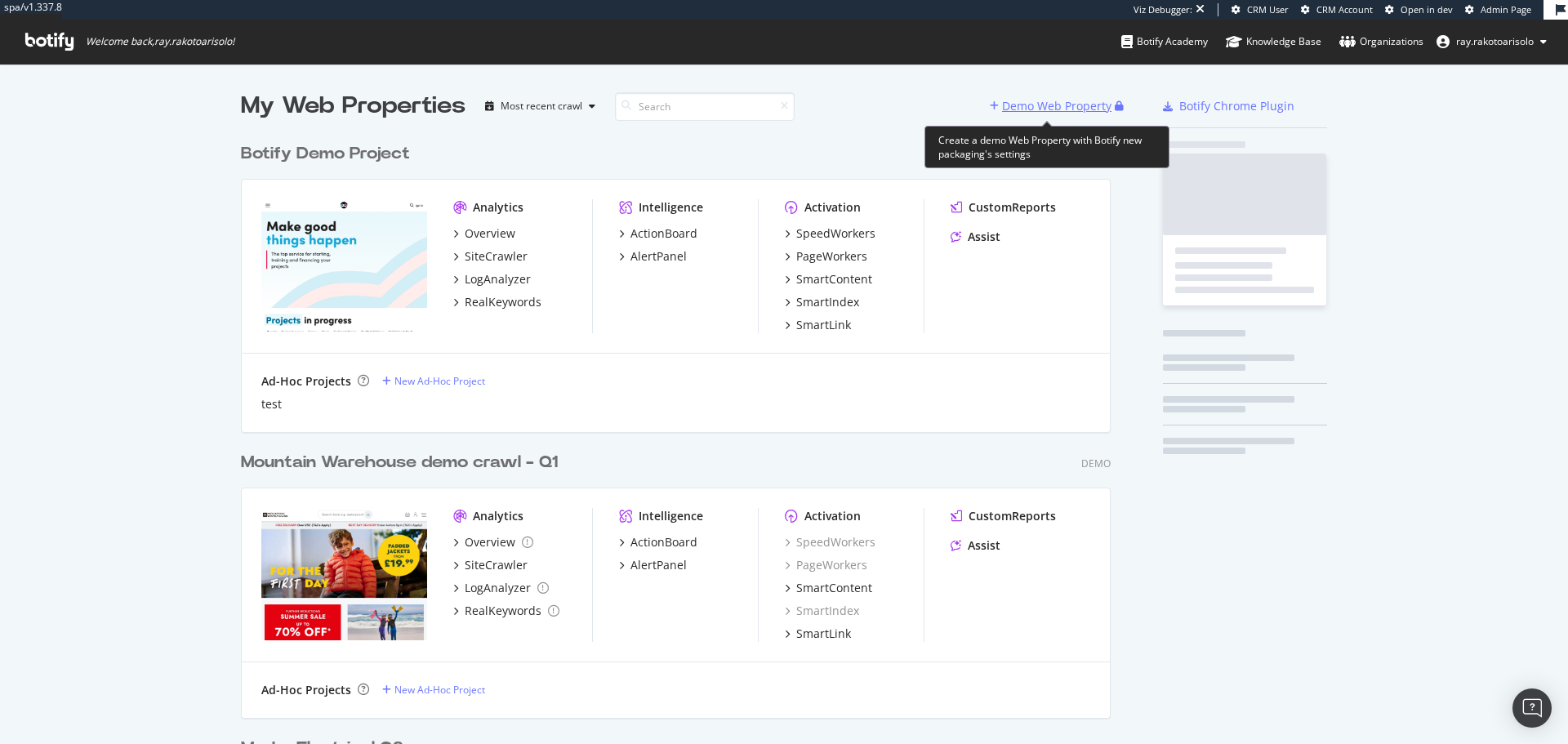
click at [1072, 108] on div "Demo Web Property" at bounding box center [1056, 106] width 109 height 16
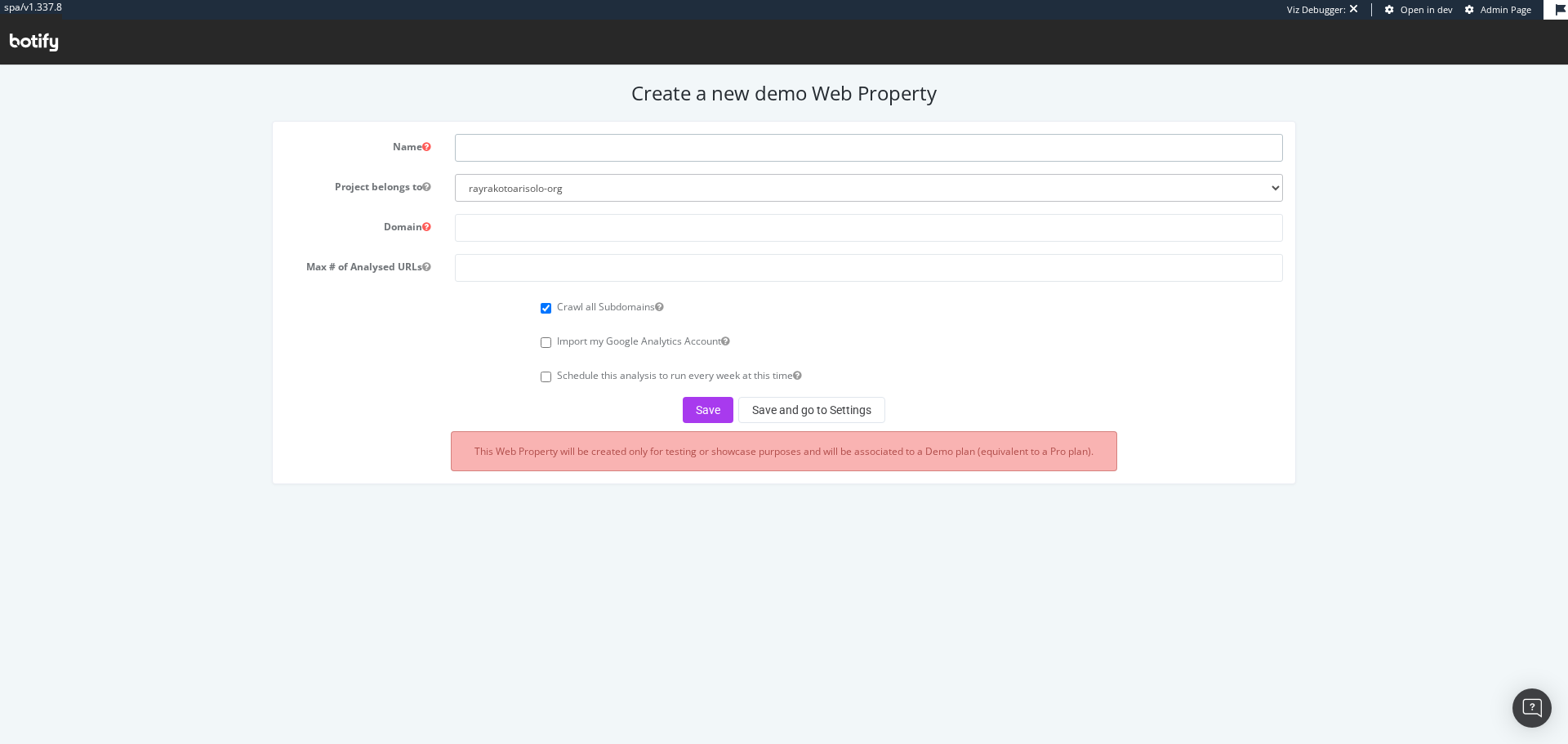
click at [595, 138] on input "text" at bounding box center [869, 147] width 828 height 28
paste input "Norauto"
type input "Norauto Q3 2025"
click at [540, 227] on input "text" at bounding box center [869, 228] width 828 height 28
paste input "http://www.norauto.fr/"
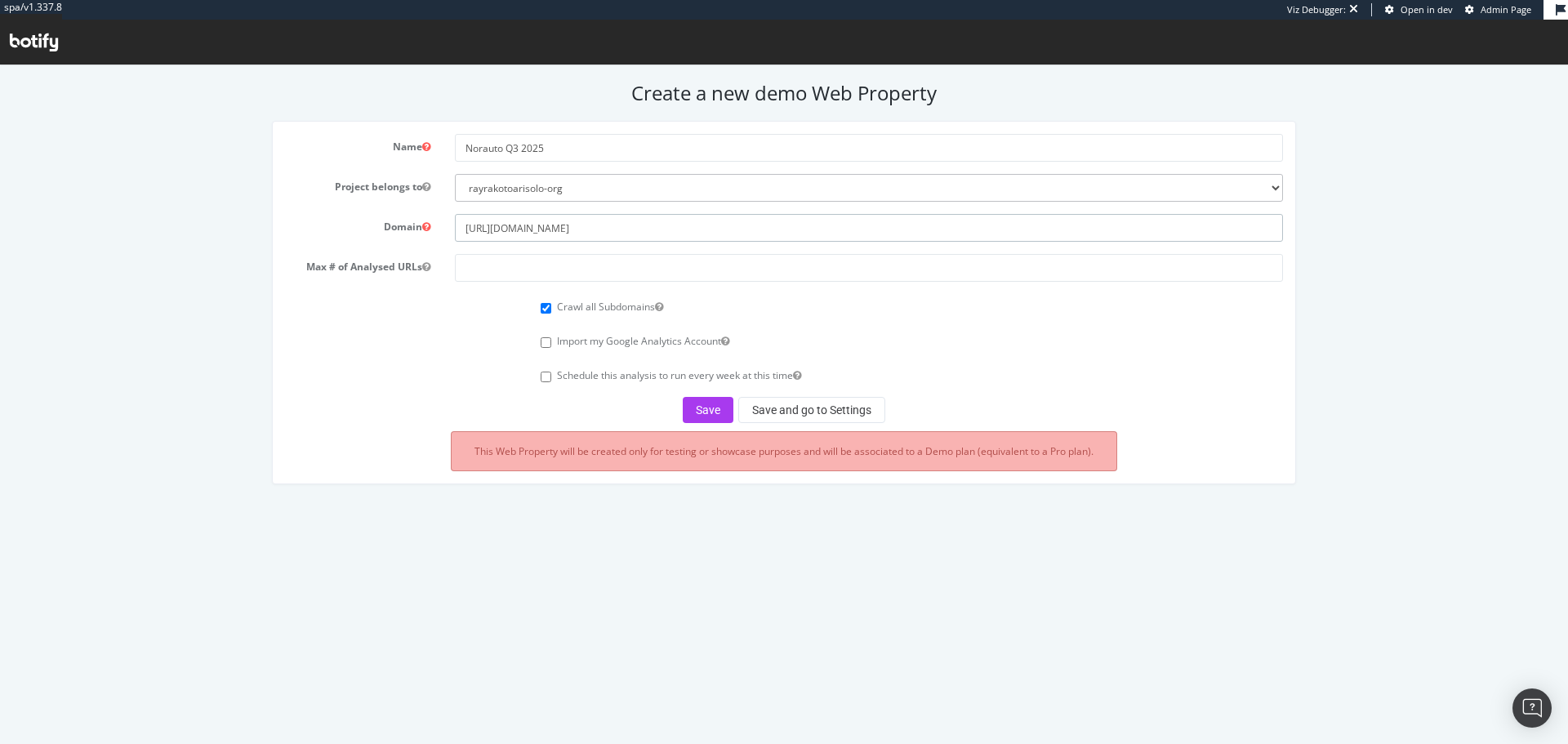
type input "http://www.norauto.fr/"
click at [487, 265] on input "number" at bounding box center [869, 268] width 828 height 28
type input "100000"
click at [713, 414] on button "Save" at bounding box center [708, 410] width 51 height 26
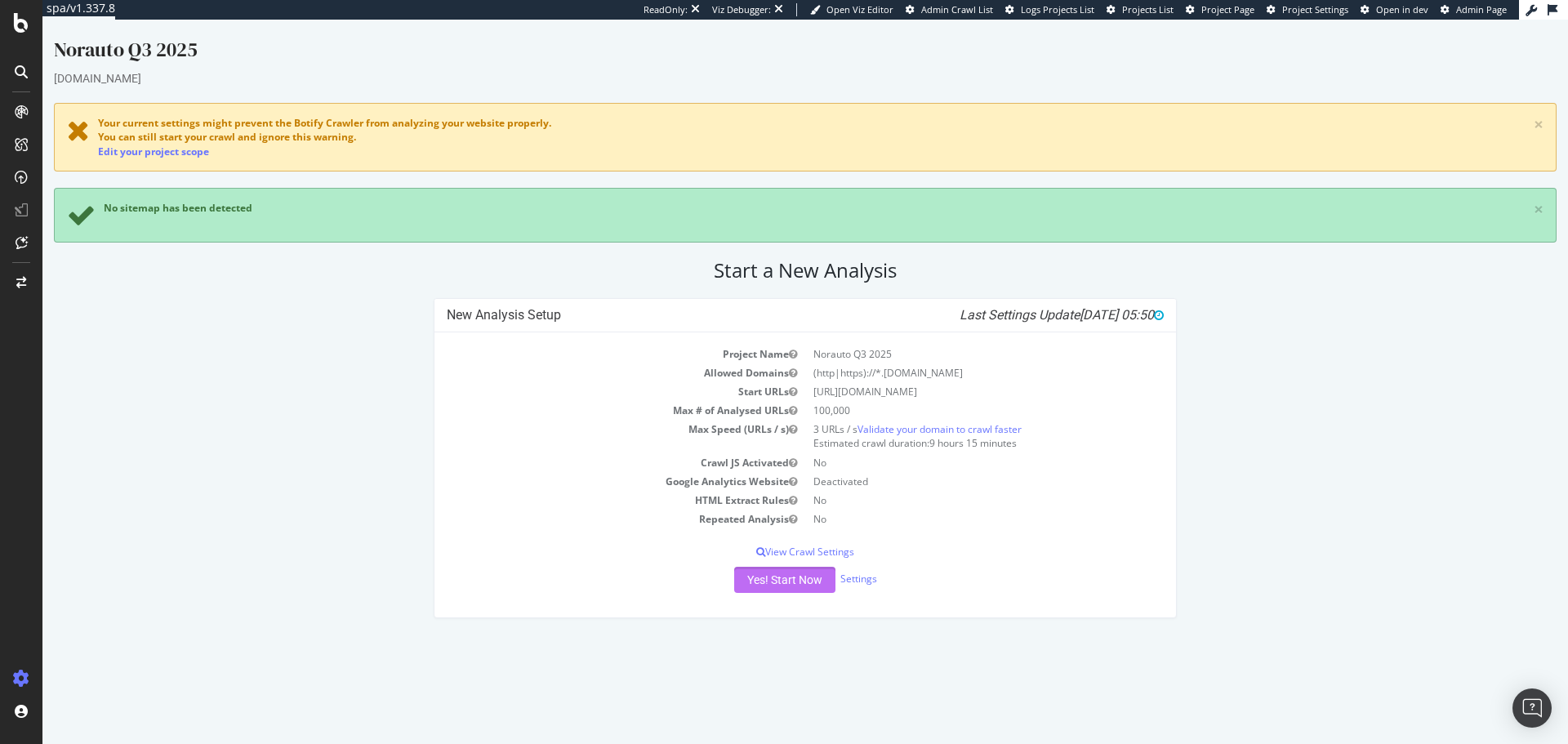
click at [773, 581] on button "Yes! Start Now" at bounding box center [784, 579] width 101 height 26
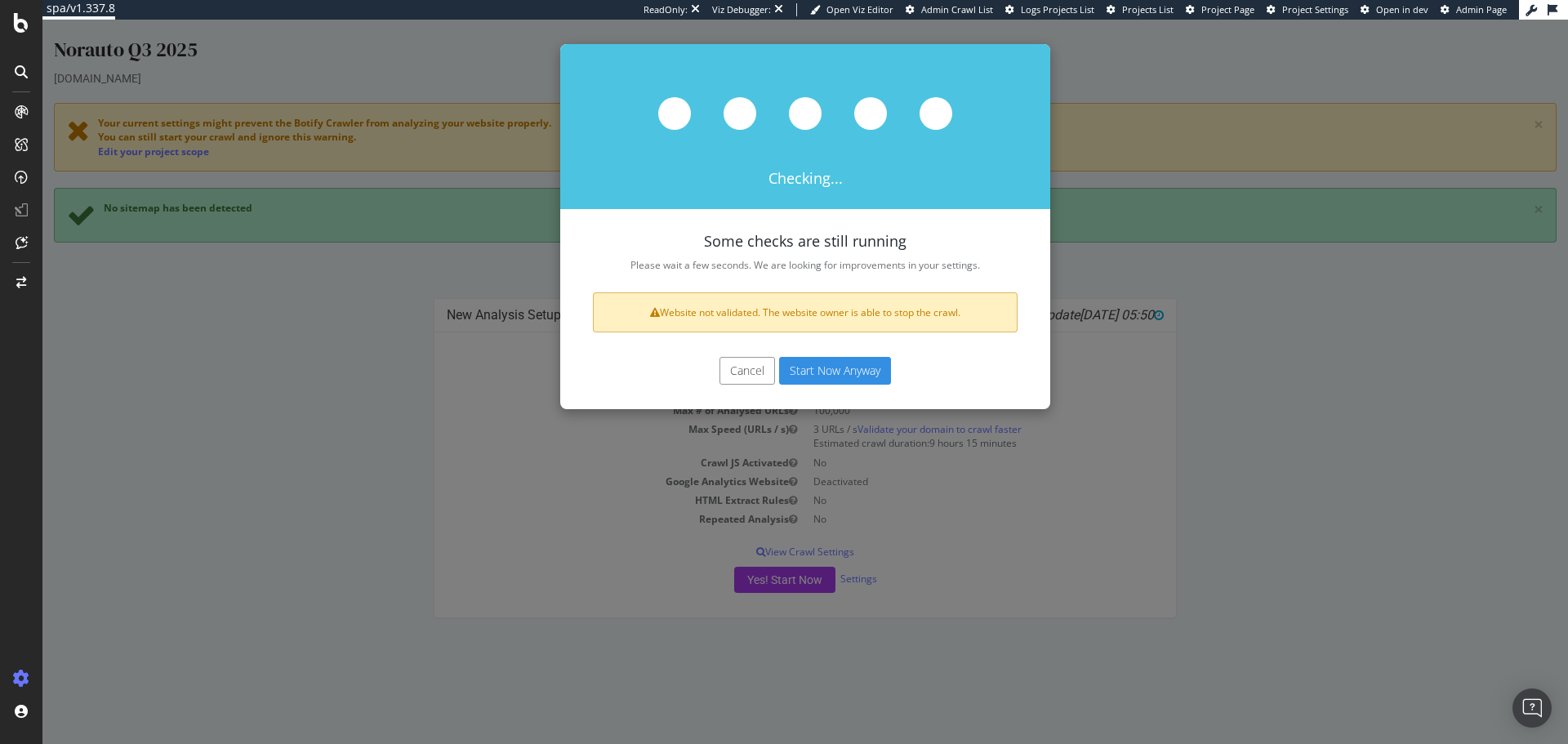
click at [852, 362] on button "Start Now Anyway" at bounding box center [835, 371] width 112 height 28
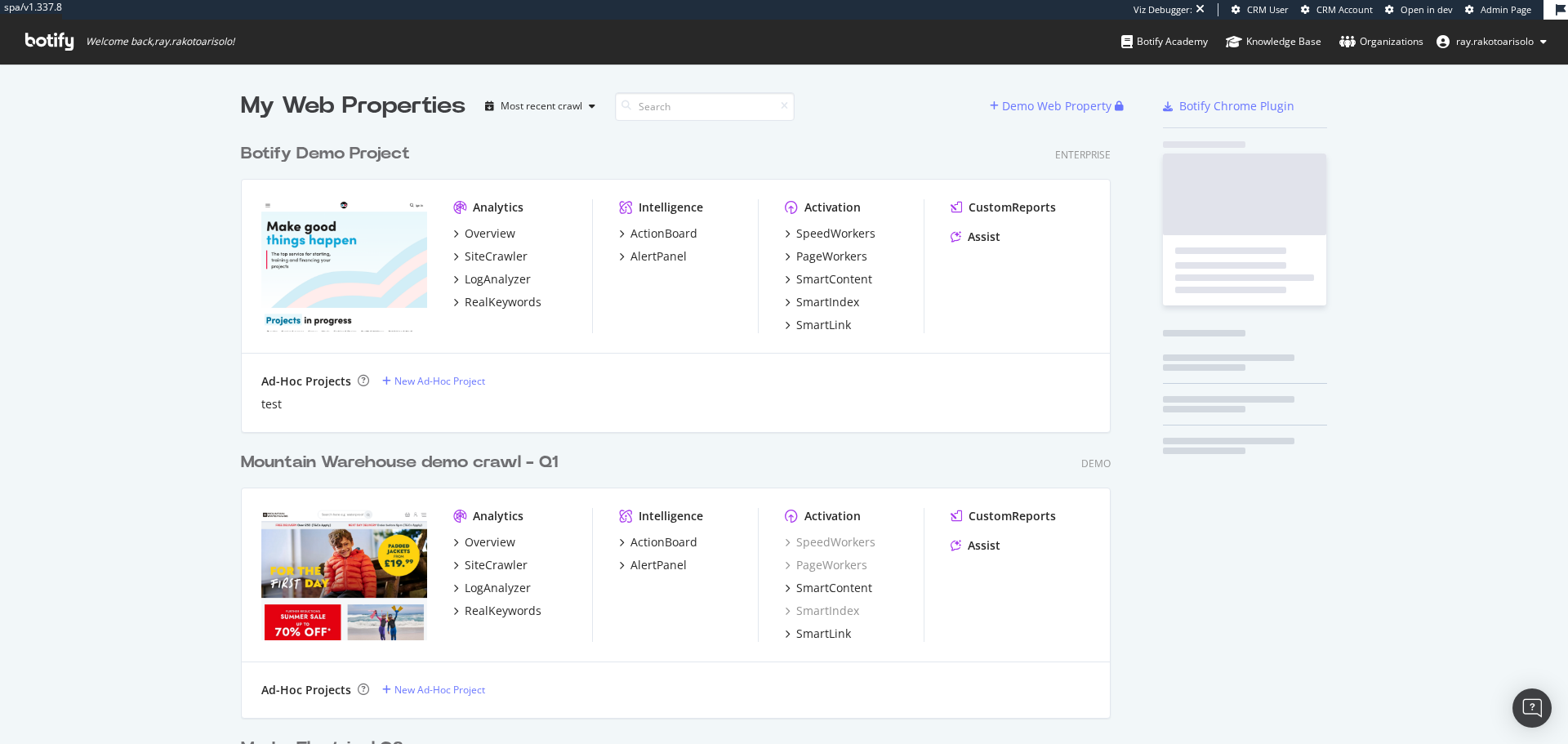
scroll to position [5443, 870]
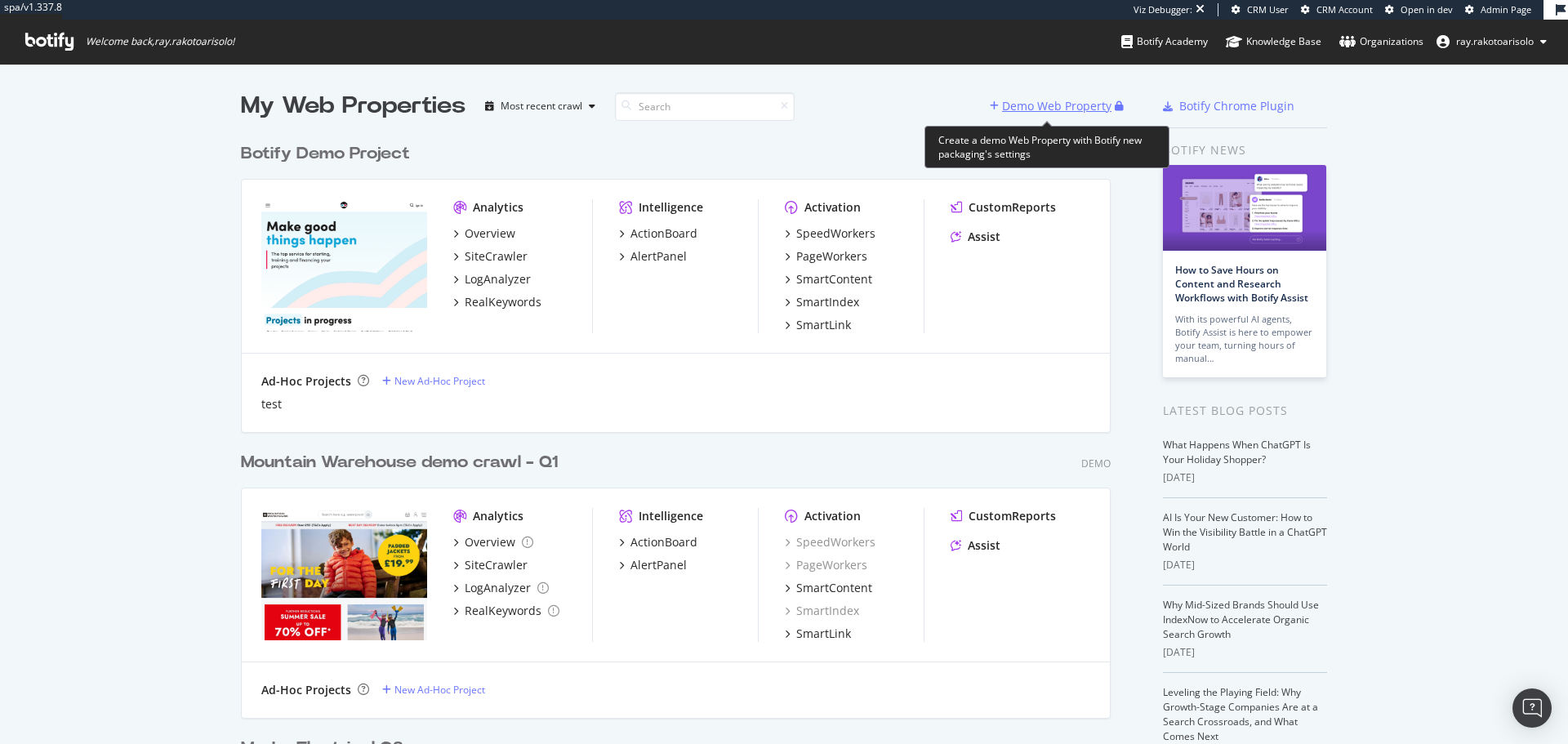
click at [1042, 104] on div "Demo Web Property" at bounding box center [1056, 106] width 109 height 16
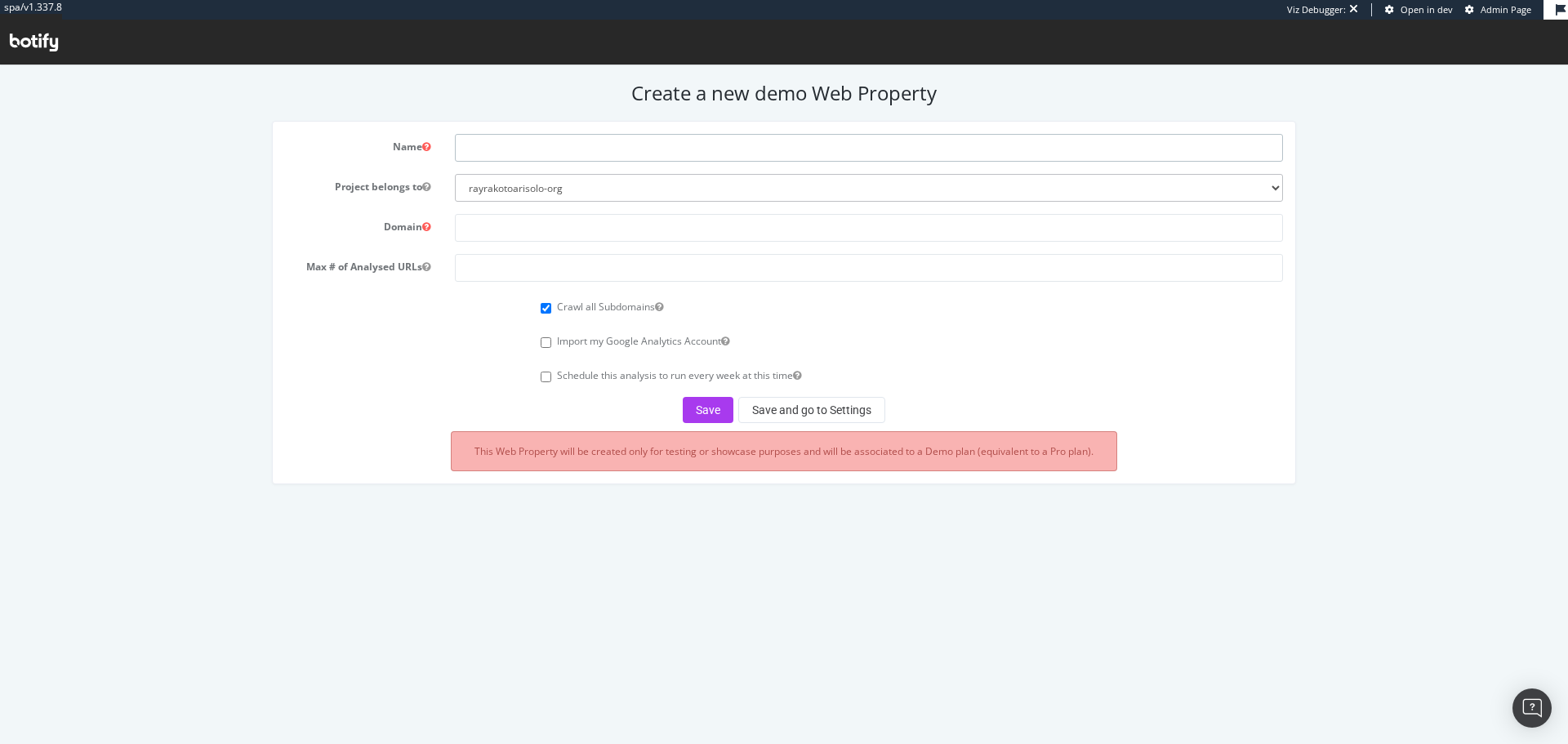
click at [521, 148] on input "text" at bounding box center [869, 147] width 828 height 28
paste input "Carter-Cash"
type input "Carter-Cash Q3 2025"
click at [545, 229] on input "text" at bounding box center [869, 228] width 828 height 28
paste input "https://www.carter-cash.com/"
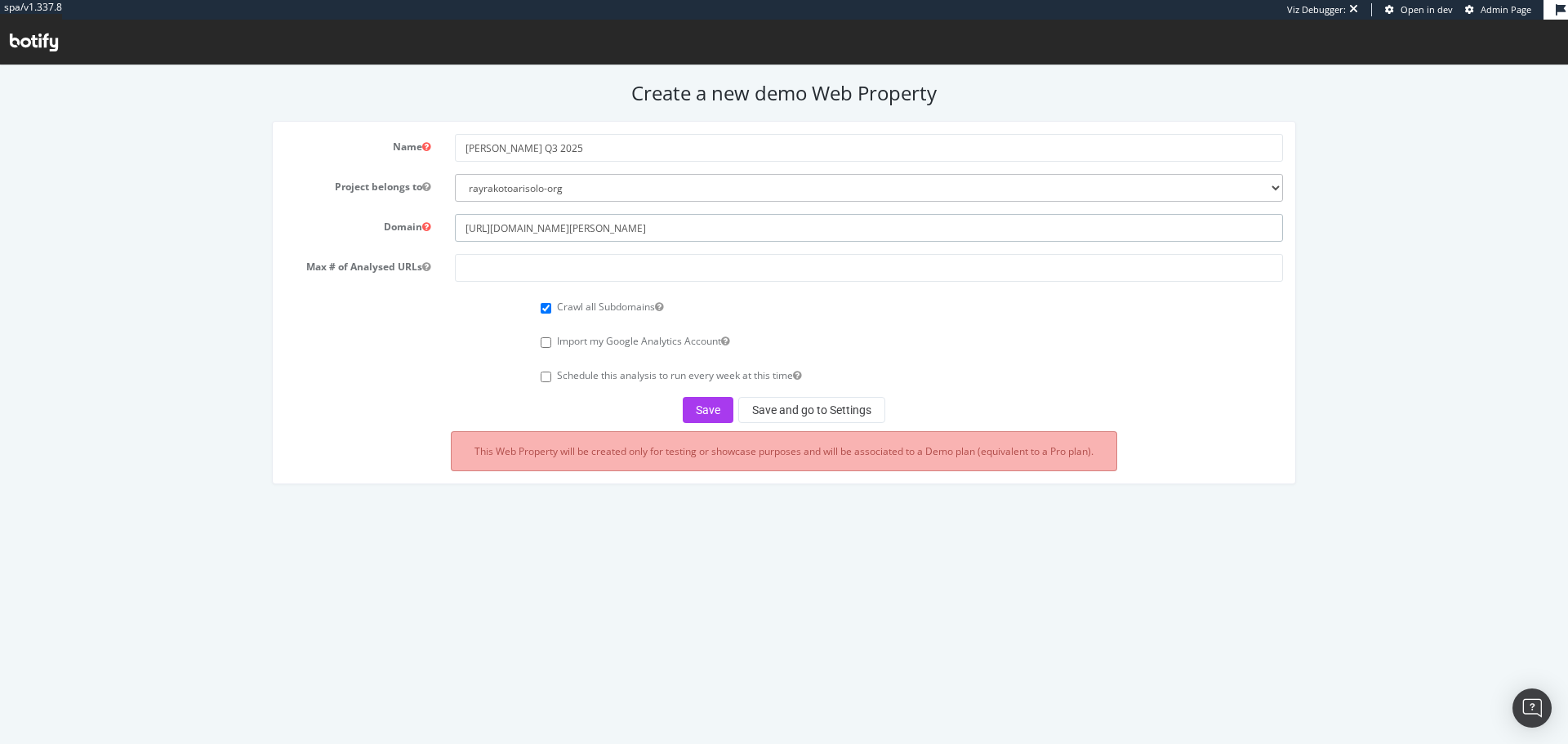
type input "https://www.carter-cash.com/"
click at [475, 276] on input "number" at bounding box center [869, 268] width 828 height 28
type input "100000"
click at [717, 408] on button "Save" at bounding box center [708, 410] width 51 height 26
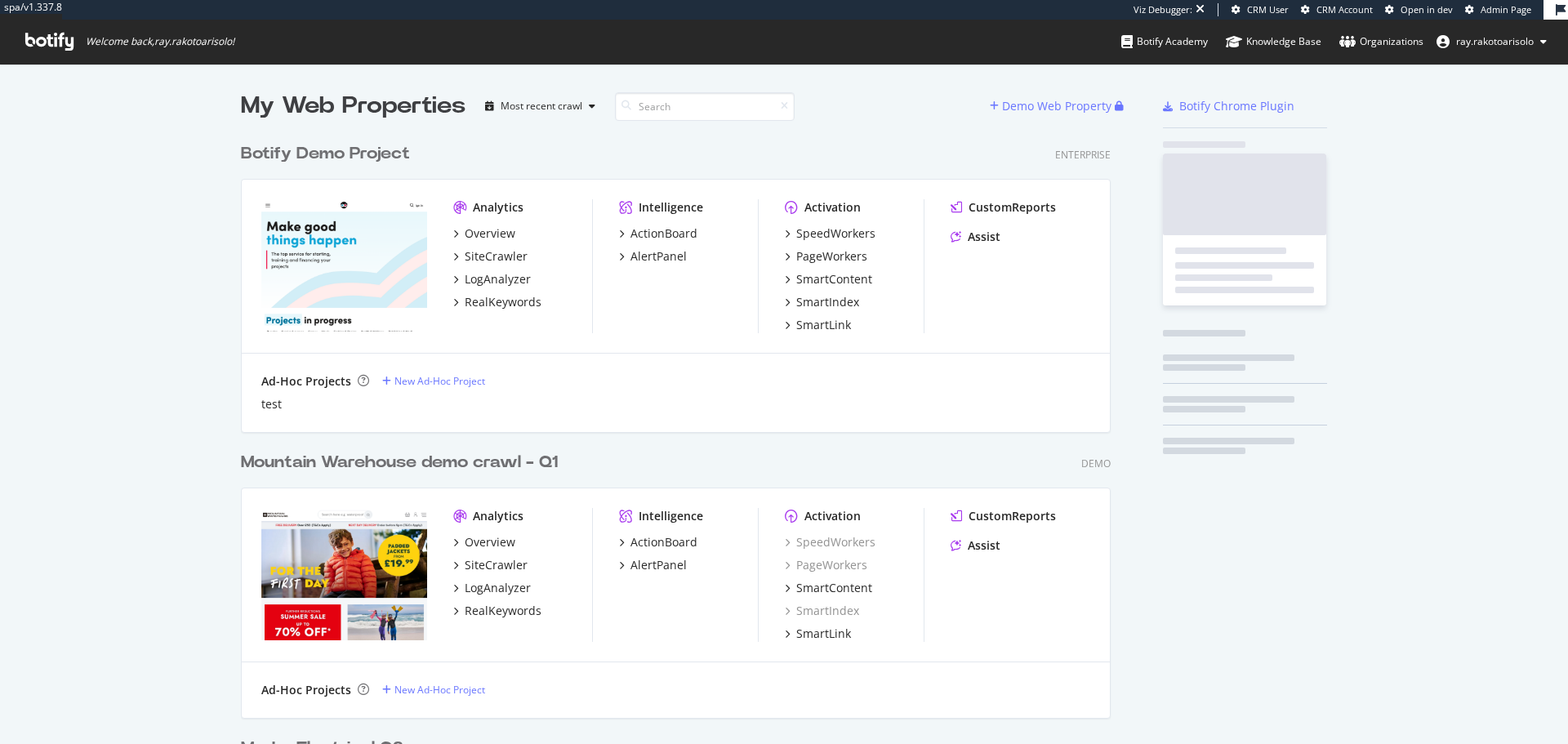
scroll to position [5443, 870]
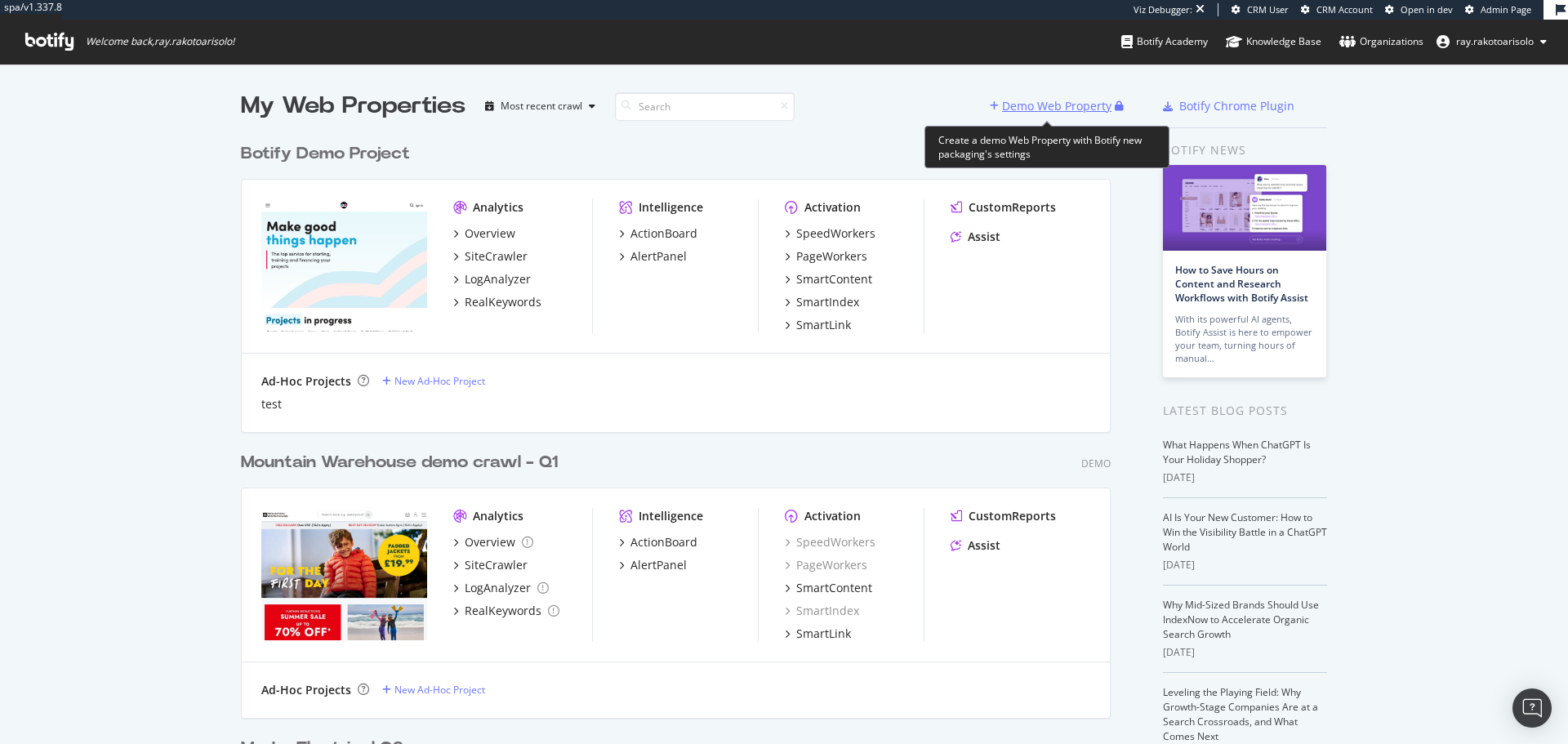
click at [1096, 104] on div "Demo Web Property" at bounding box center [1056, 106] width 109 height 16
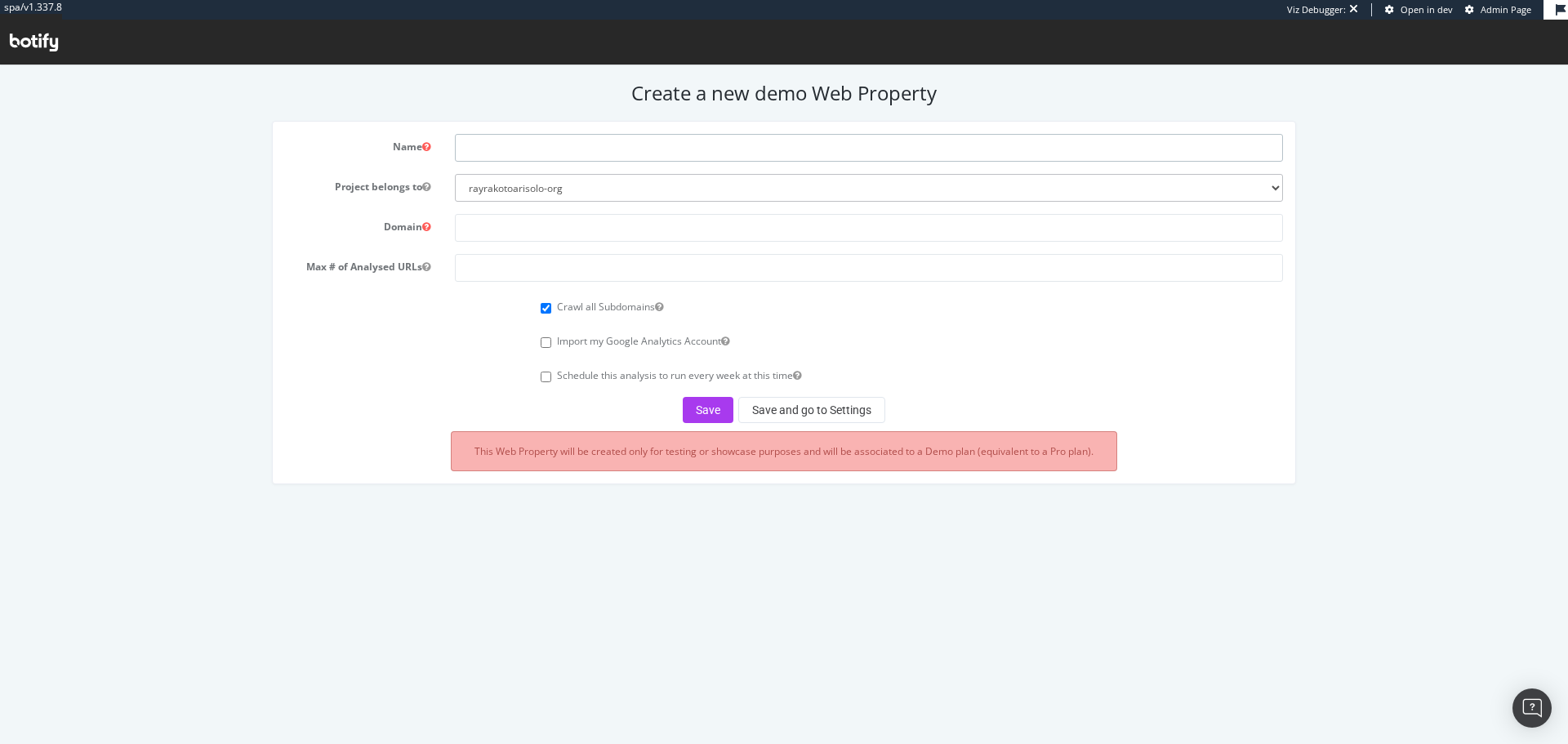
click at [603, 149] on input "text" at bounding box center [869, 147] width 828 height 28
